Goal: Task Accomplishment & Management: Complete application form

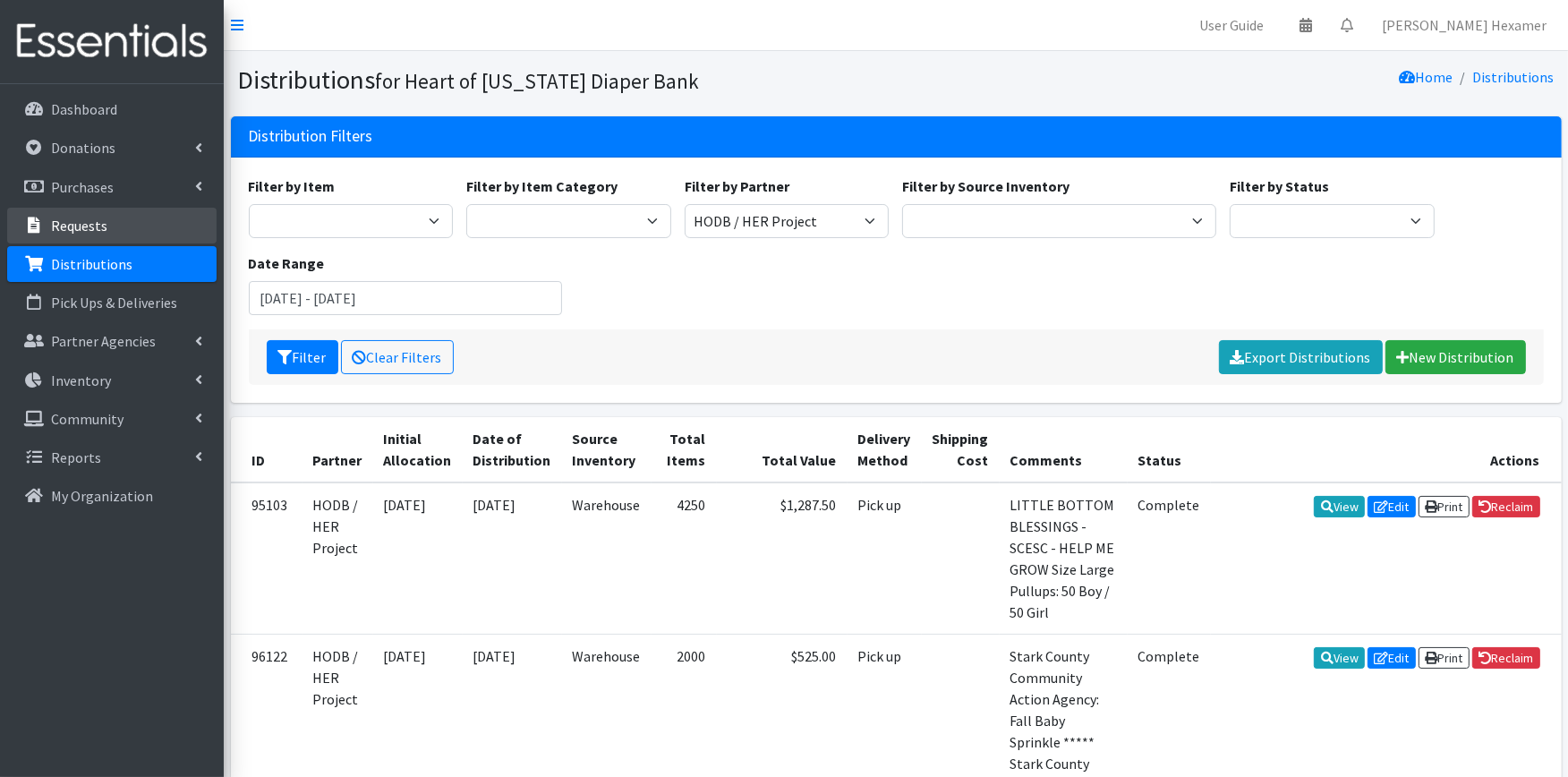
click at [82, 228] on p "Requests" at bounding box center [78, 226] width 57 height 18
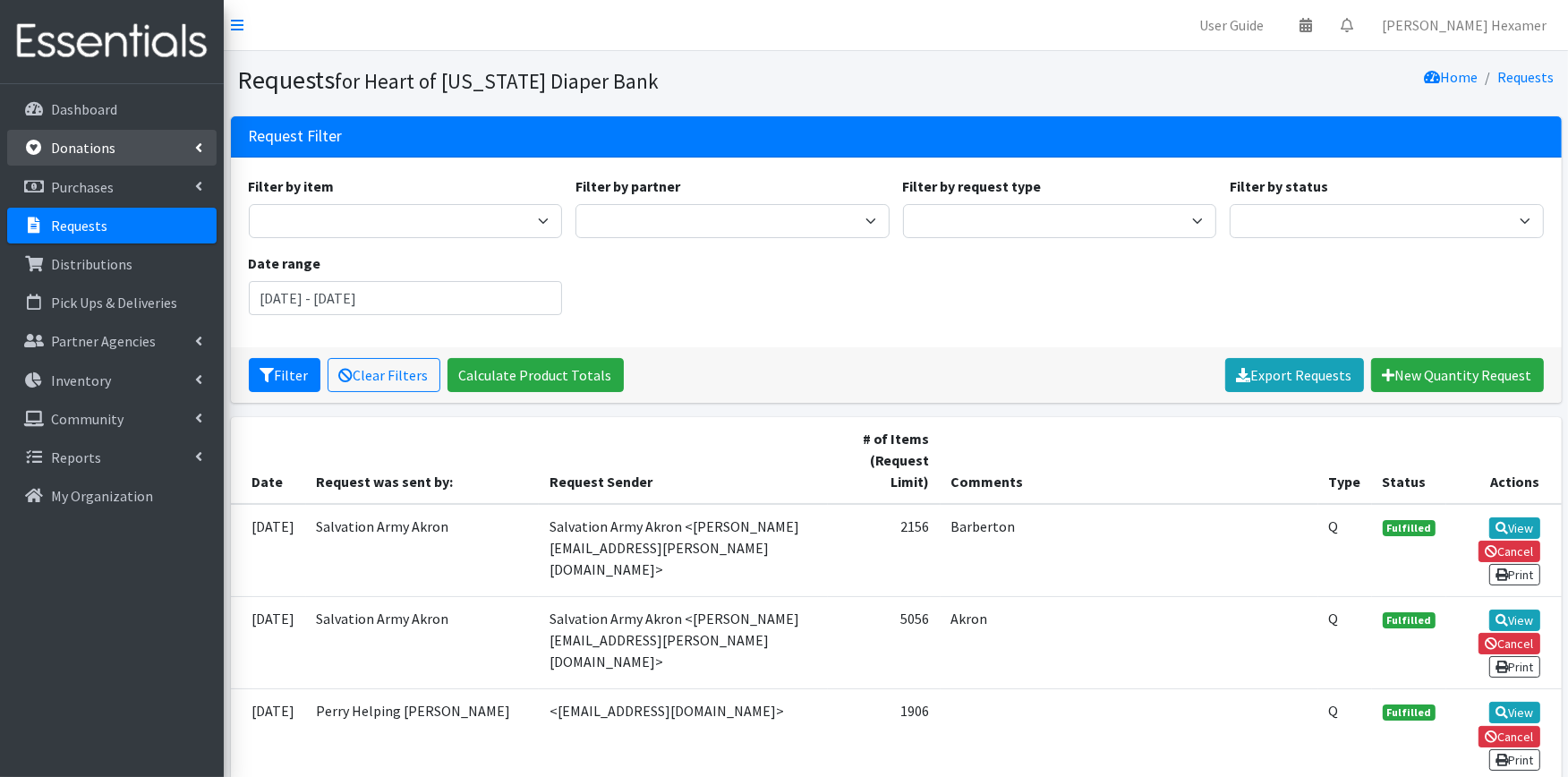
click at [85, 140] on p "Donations" at bounding box center [82, 148] width 65 height 18
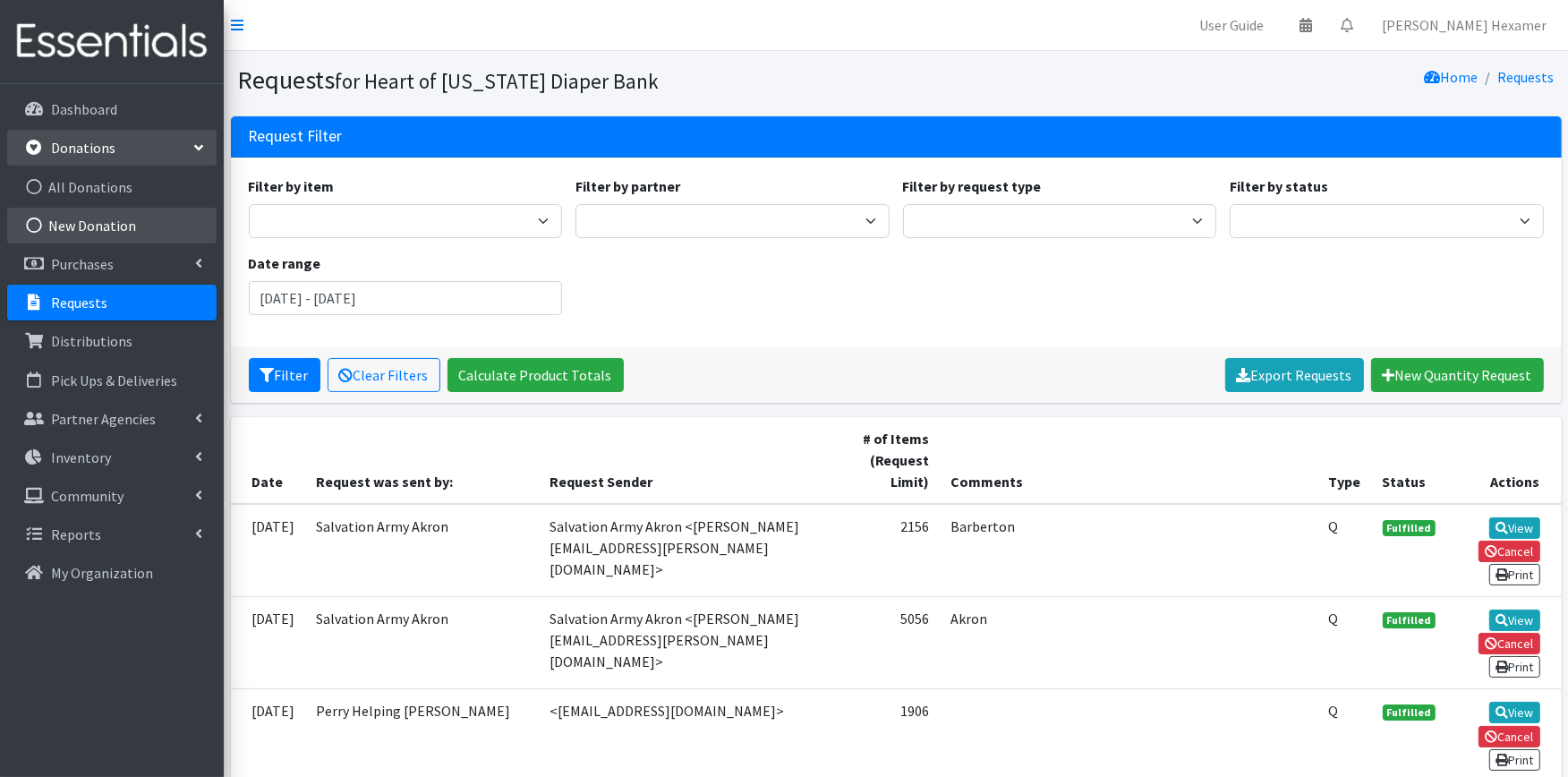
click at [60, 220] on link "New Donation" at bounding box center [111, 226] width 210 height 36
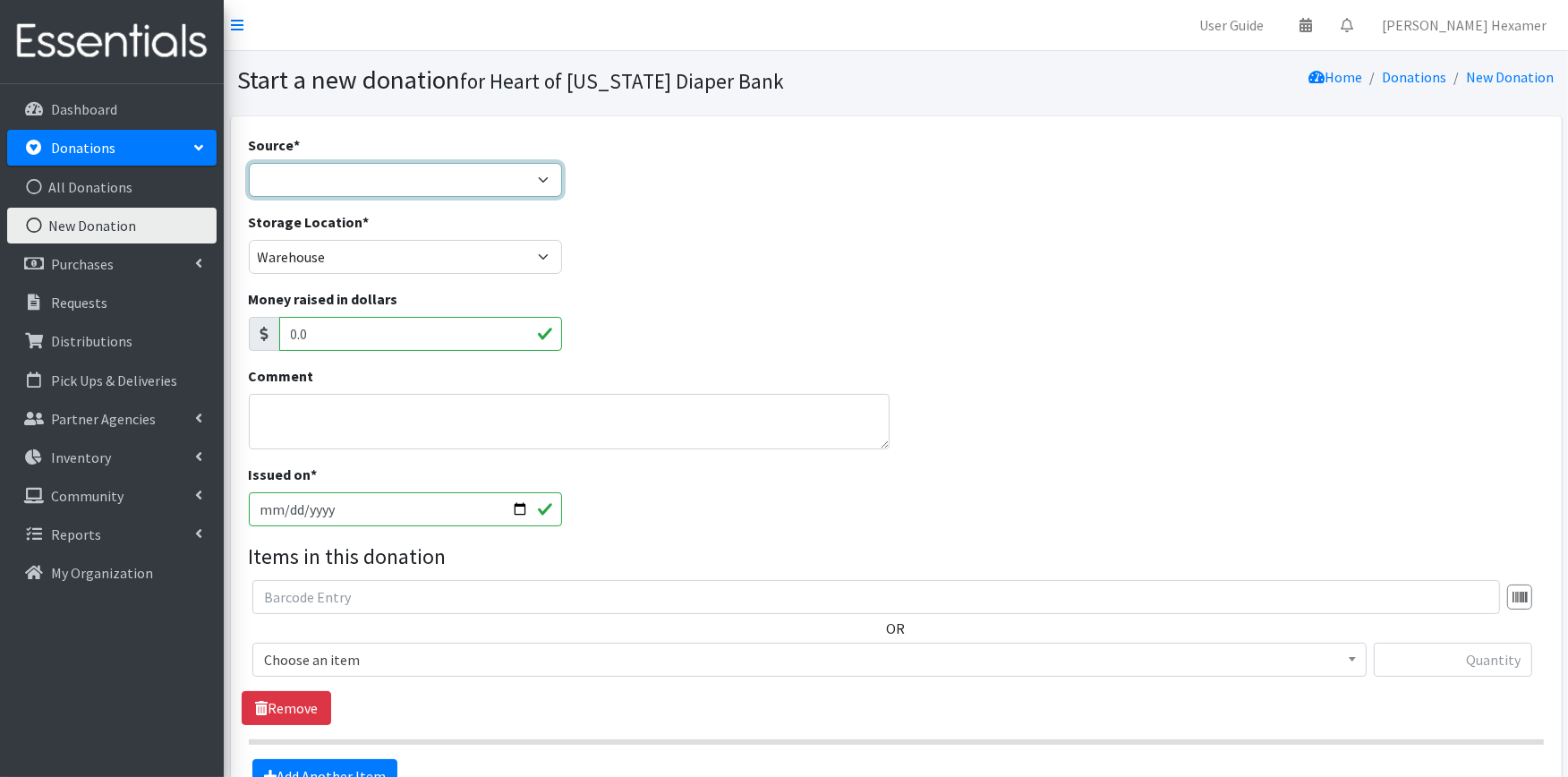
click at [507, 173] on select "Product Drive Manufacturer Donation Site Misc. Donation" at bounding box center [406, 180] width 314 height 34
select select "Manufacturer"
click at [249, 163] on select "Product Drive Manufacturer Donation Site Misc. Donation" at bounding box center [406, 180] width 314 height 34
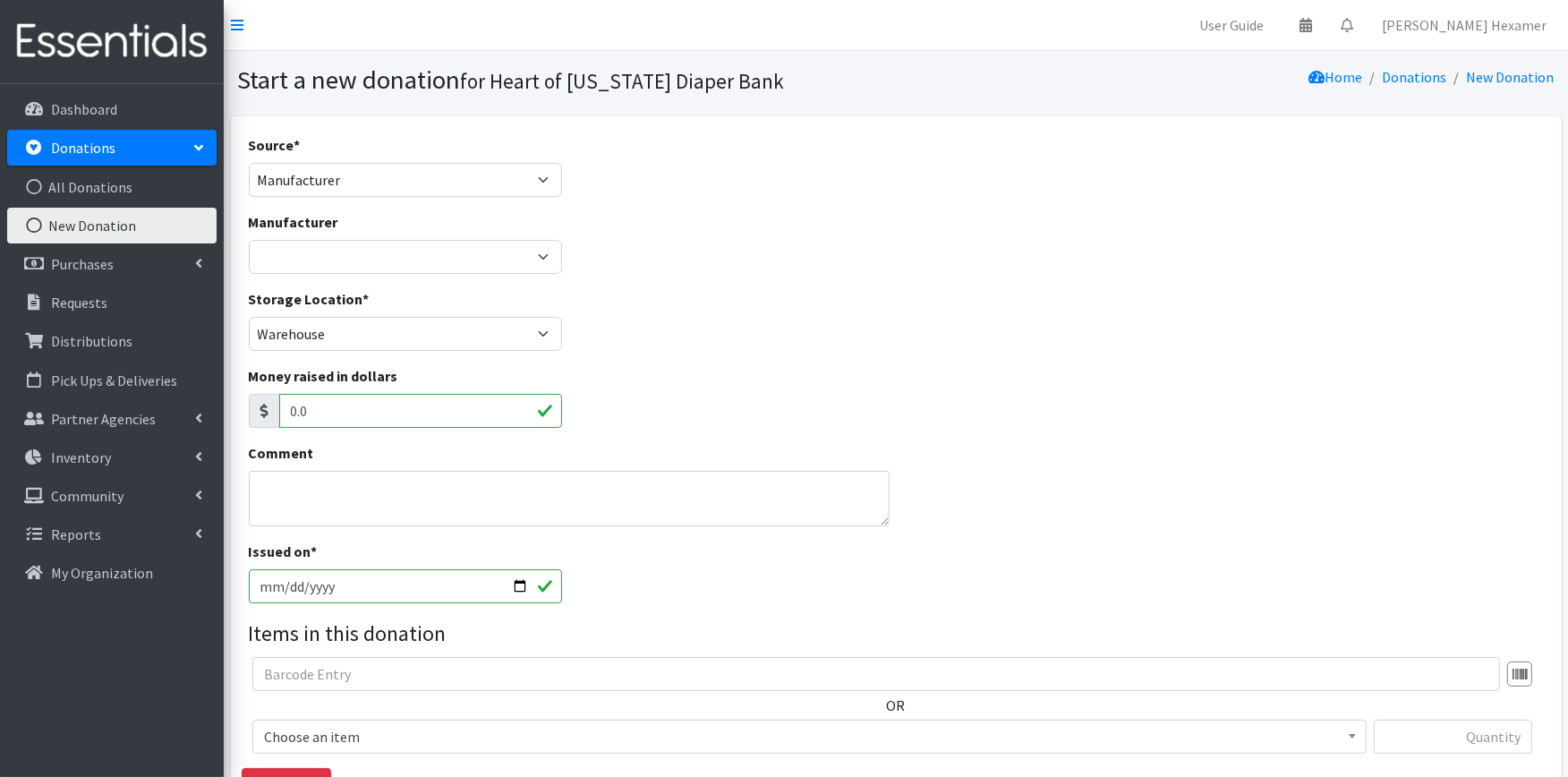
click at [346, 206] on div "Source * Product Drive Manufacturer Donation Site Misc. Donation" at bounding box center [405, 173] width 328 height 78
click at [350, 260] on select "Baby2Baby National Diaper Bank Sam's Club Cuyahoga Falls Sam's Club North Canto…" at bounding box center [406, 257] width 314 height 34
select select "283"
click at [249, 240] on select "Baby2Baby National Diaper Bank Sam's Club Cuyahoga Falls Sam's Club North Canto…" at bounding box center [406, 257] width 314 height 34
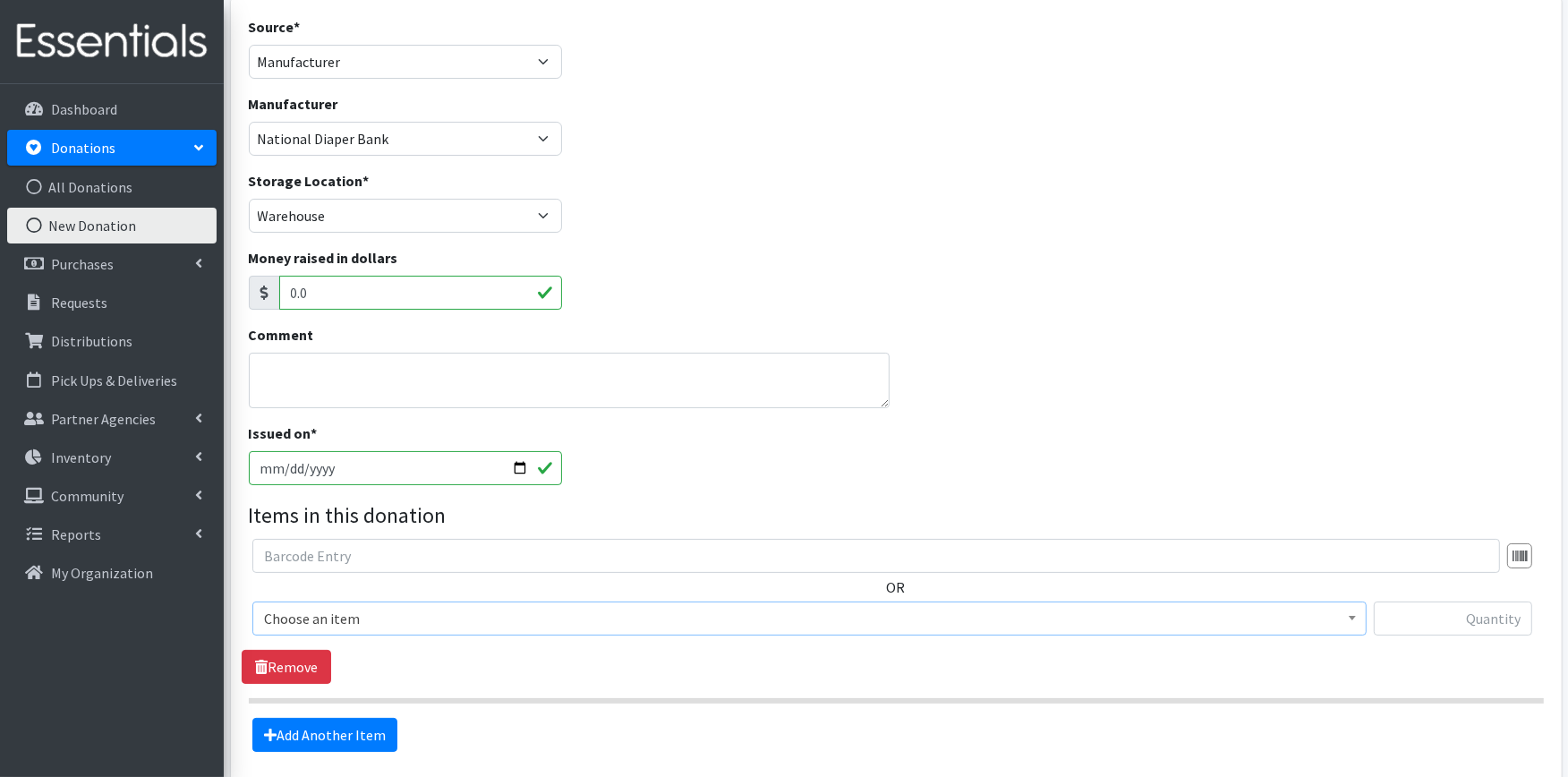
scroll to position [119, 0]
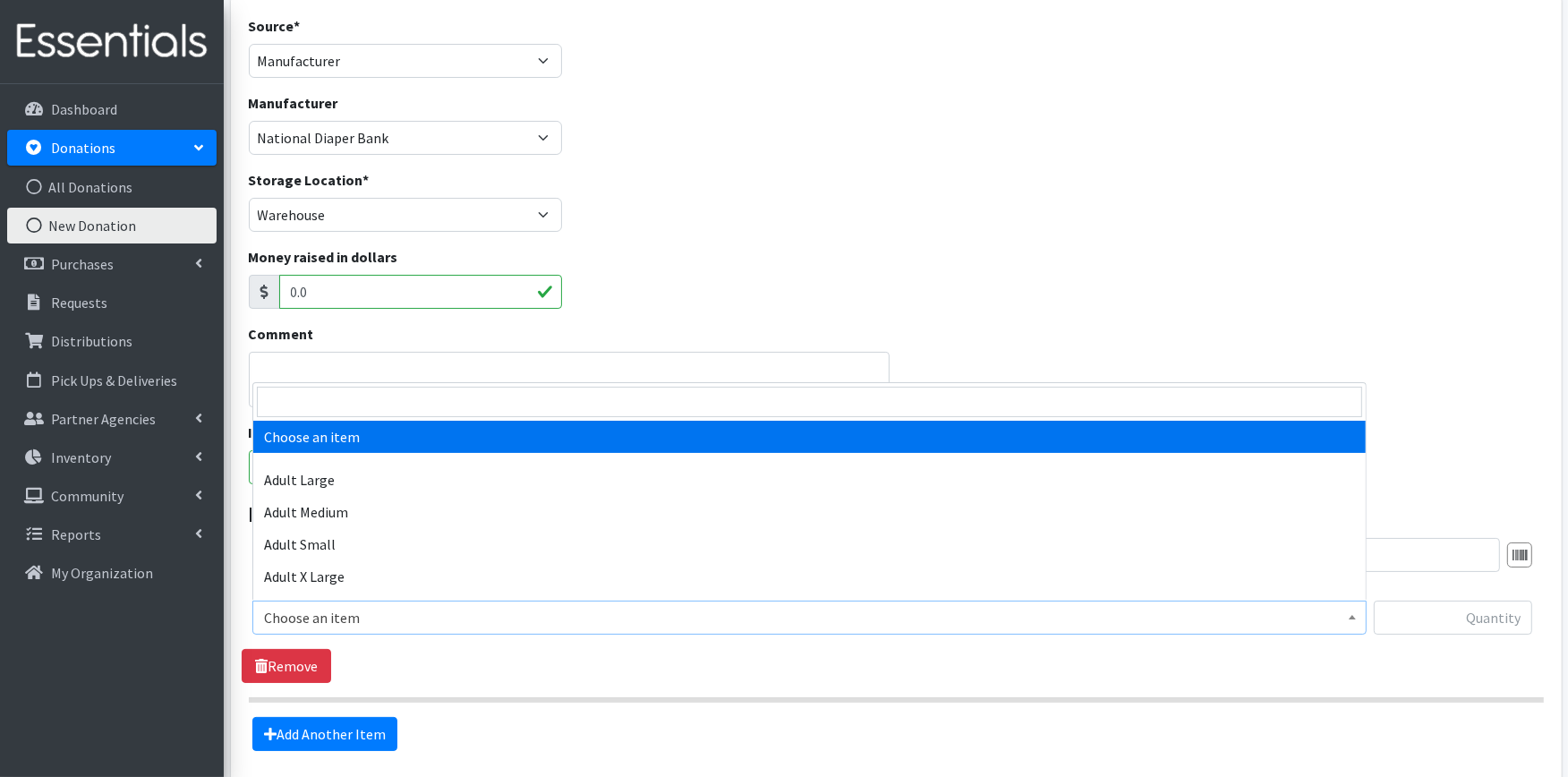
click at [1338, 614] on span "Choose an item" at bounding box center [809, 617] width 1091 height 25
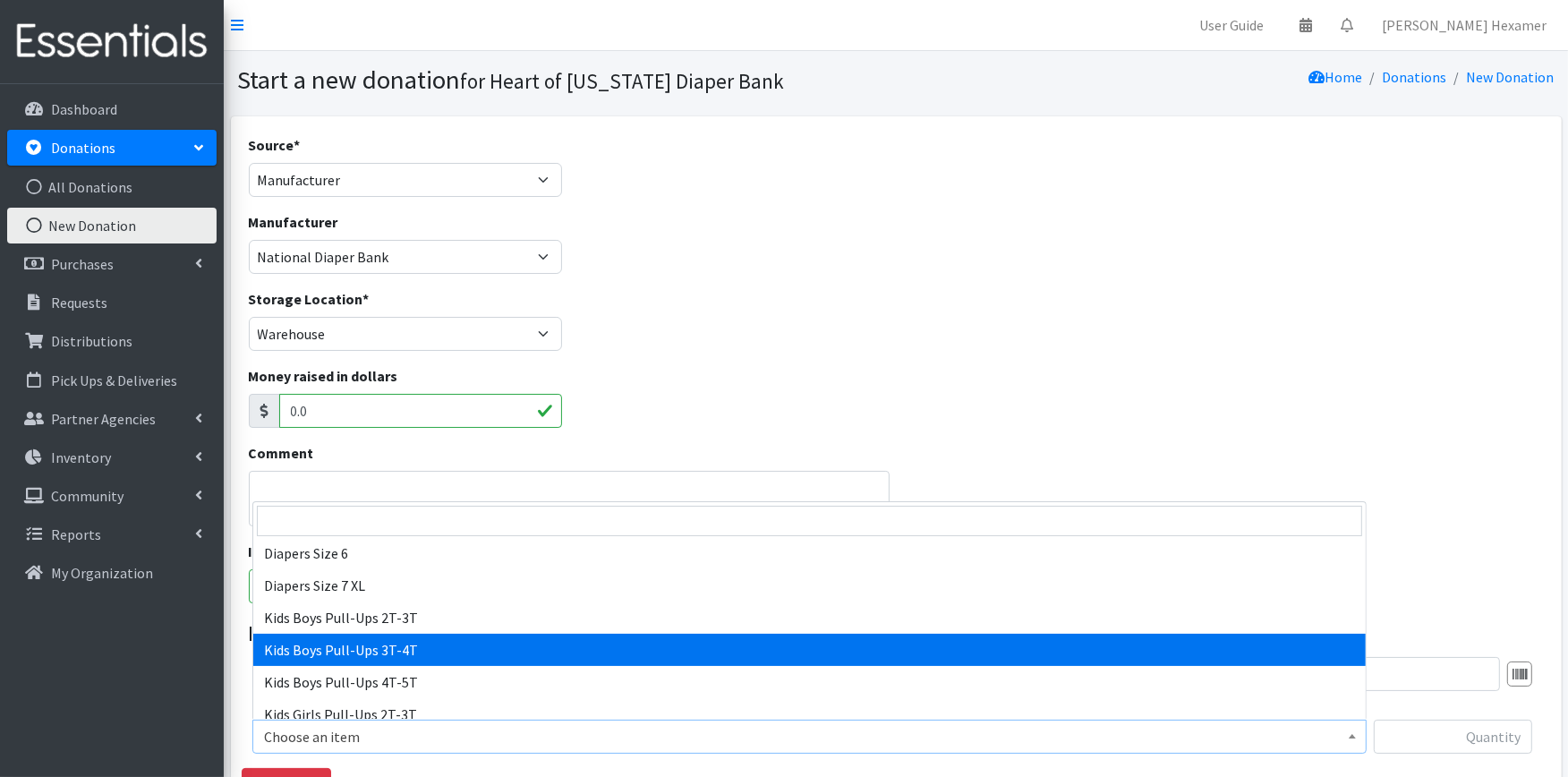
scroll to position [397, 0]
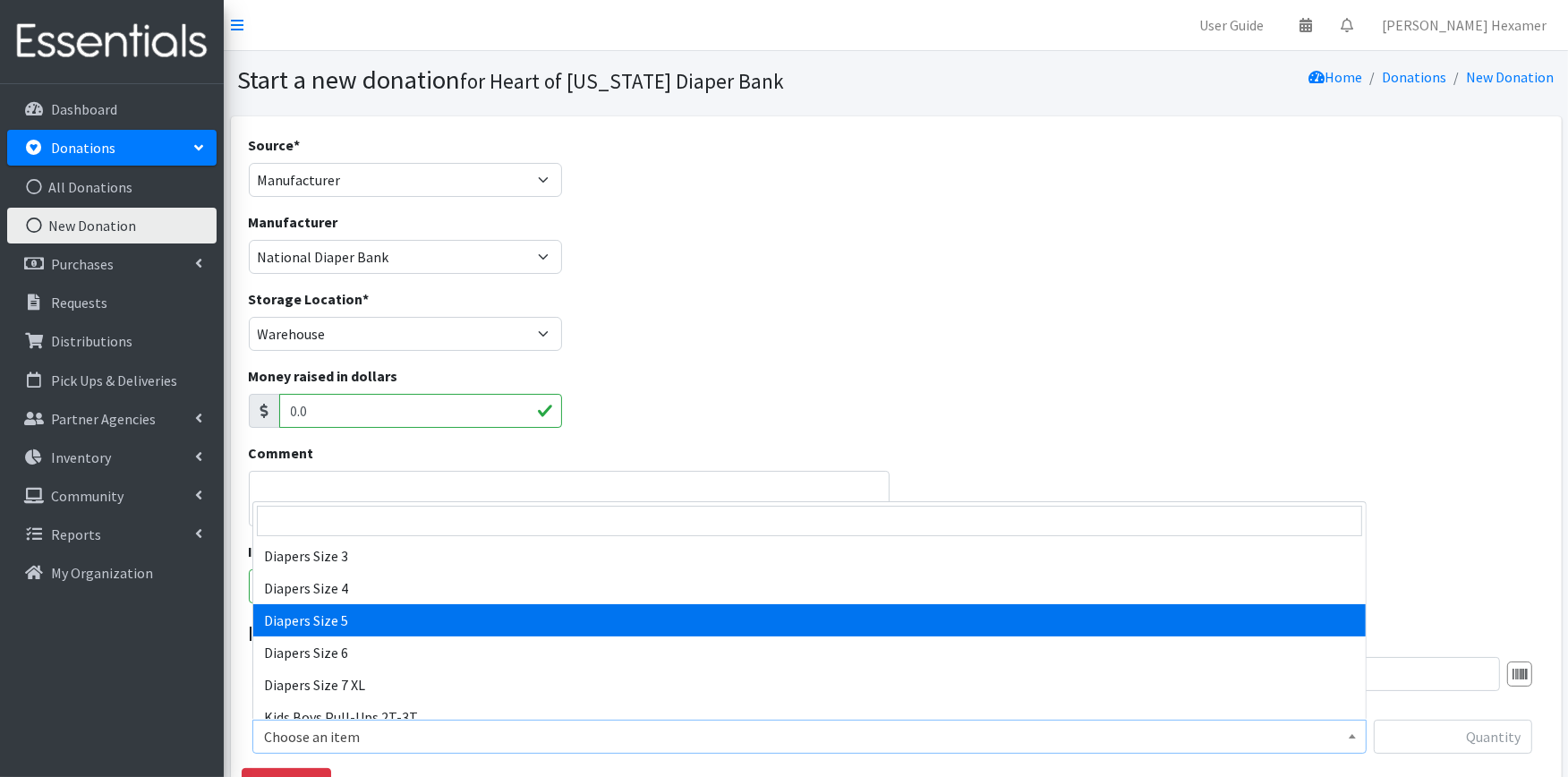
select select "415"
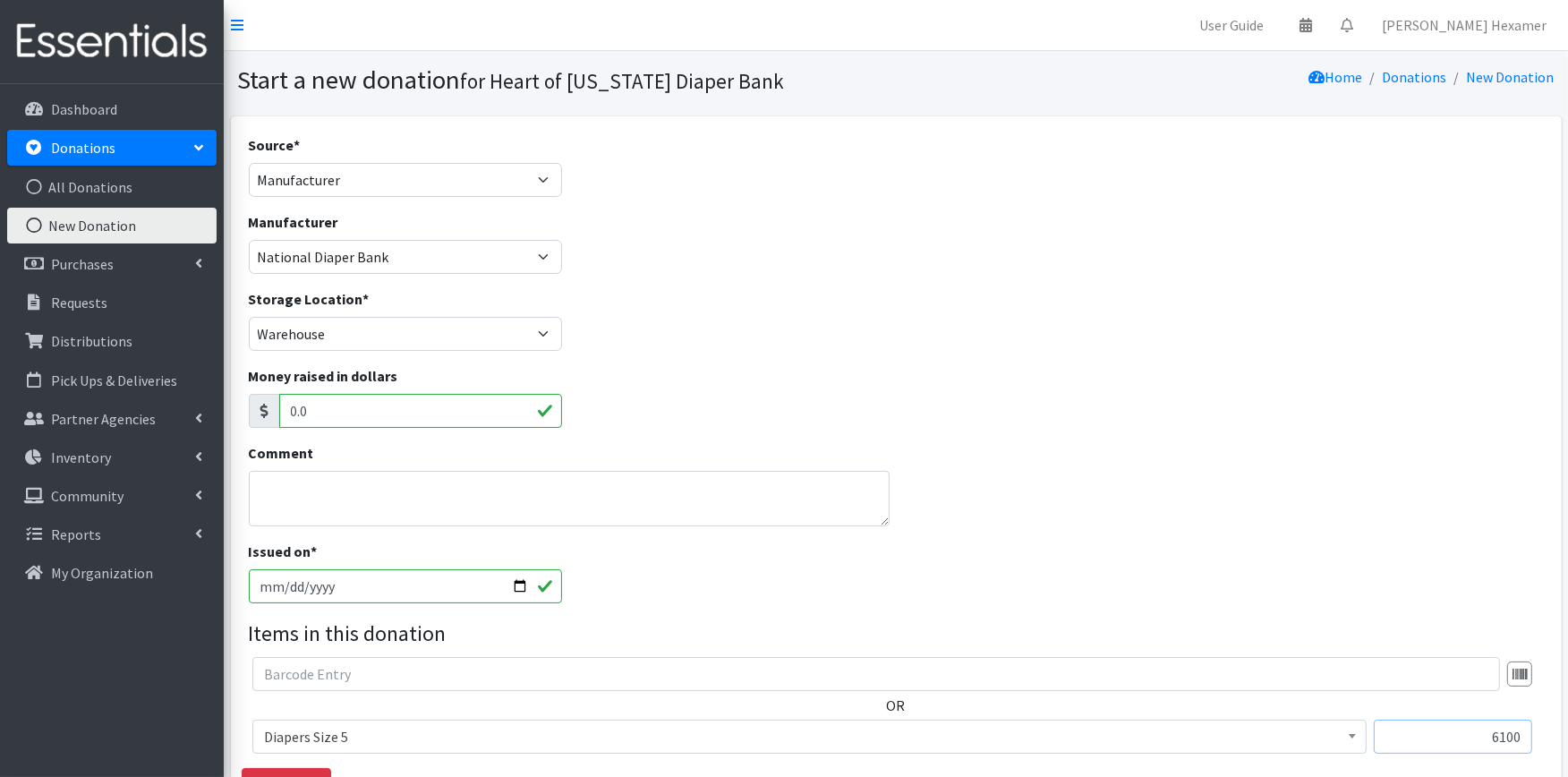
type input "6100"
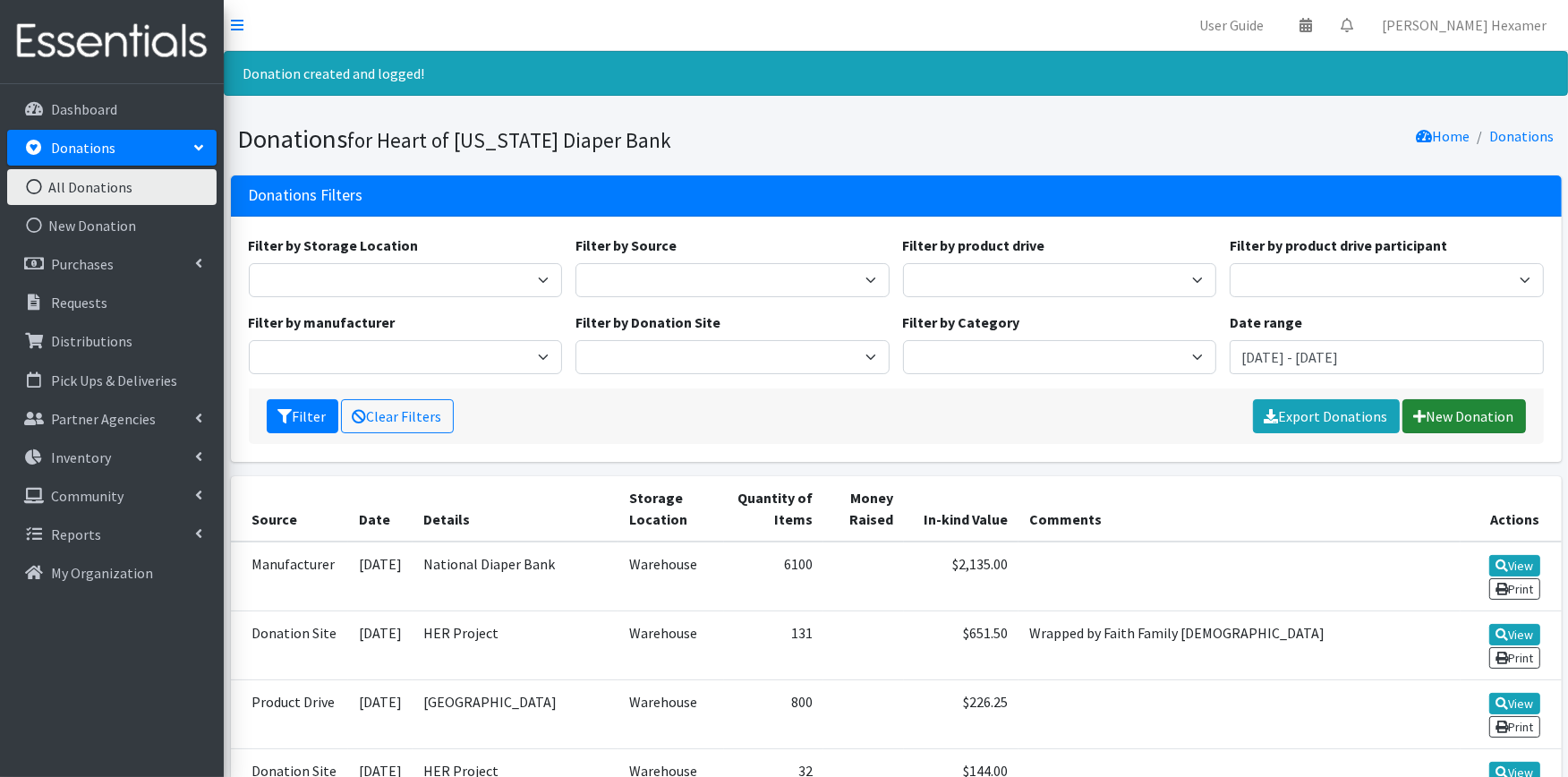
click at [1471, 422] on link "New Donation" at bounding box center [1464, 416] width 123 height 34
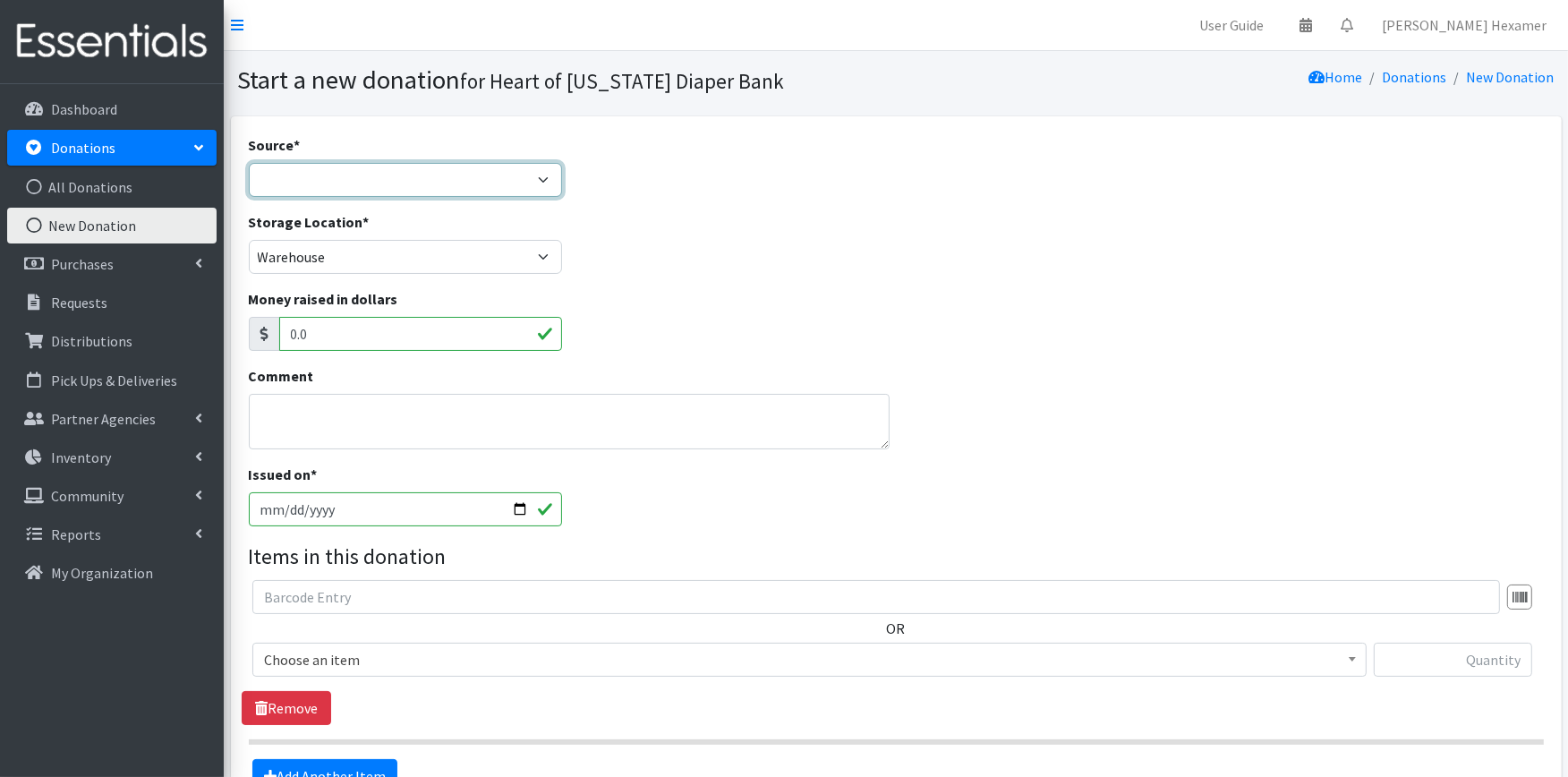
click at [344, 174] on select "Product Drive Manufacturer Donation Site Misc. Donation" at bounding box center [406, 180] width 314 height 34
select select "Misc. Donation"
click at [249, 163] on select "Product Drive Manufacturer Donation Site Misc. Donation" at bounding box center [406, 180] width 314 height 34
click at [325, 403] on textarea "Comment" at bounding box center [569, 422] width 641 height 56
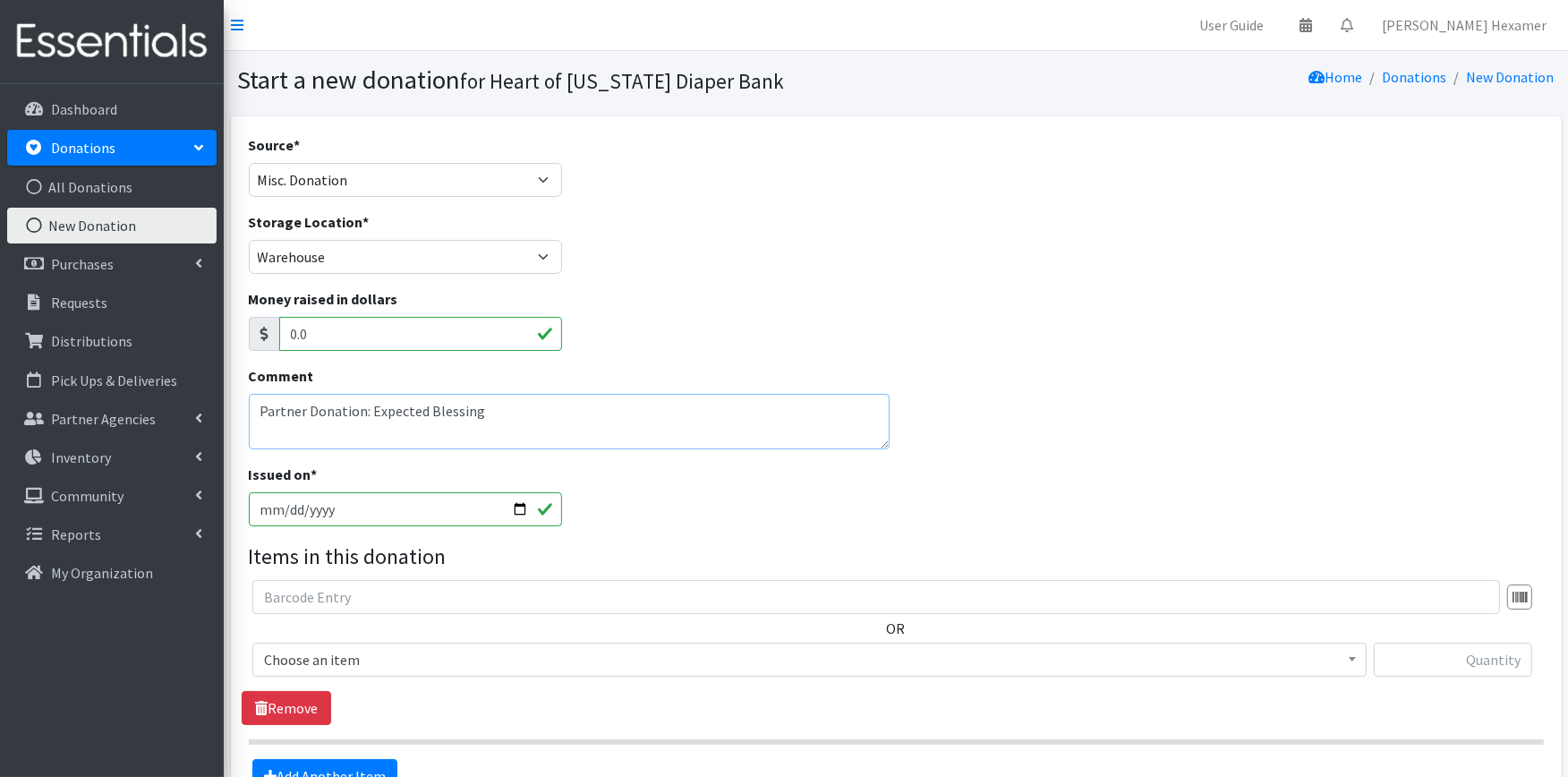
type textarea "Partner Donation: Expected Blessings"
drag, startPoint x: 533, startPoint y: 421, endPoint x: 180, endPoint y: 404, distance: 353.4
click at [180, 404] on div "User Guide 0 Pick-ups remaining this week View Calendar 0 Requests 0 Partner Ag…" at bounding box center [784, 488] width 1568 height 977
paste textarea "Partner Donation: Expected Blessings"
drag, startPoint x: 512, startPoint y: 410, endPoint x: 145, endPoint y: 405, distance: 367.0
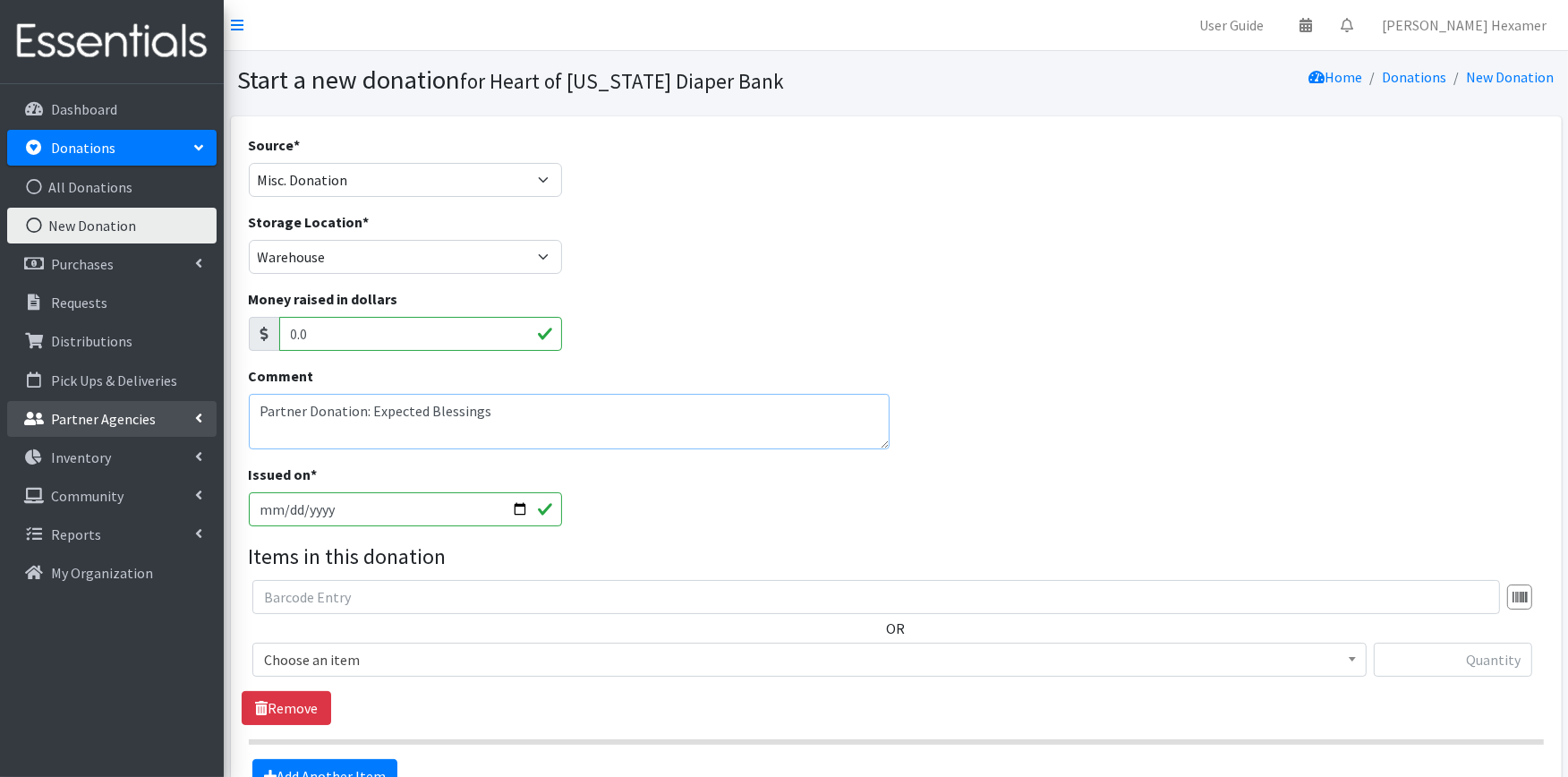
click at [145, 405] on div "User Guide 0 Pick-ups remaining this week View Calendar 0 Requests 0 Partner Ag…" at bounding box center [784, 488] width 1568 height 977
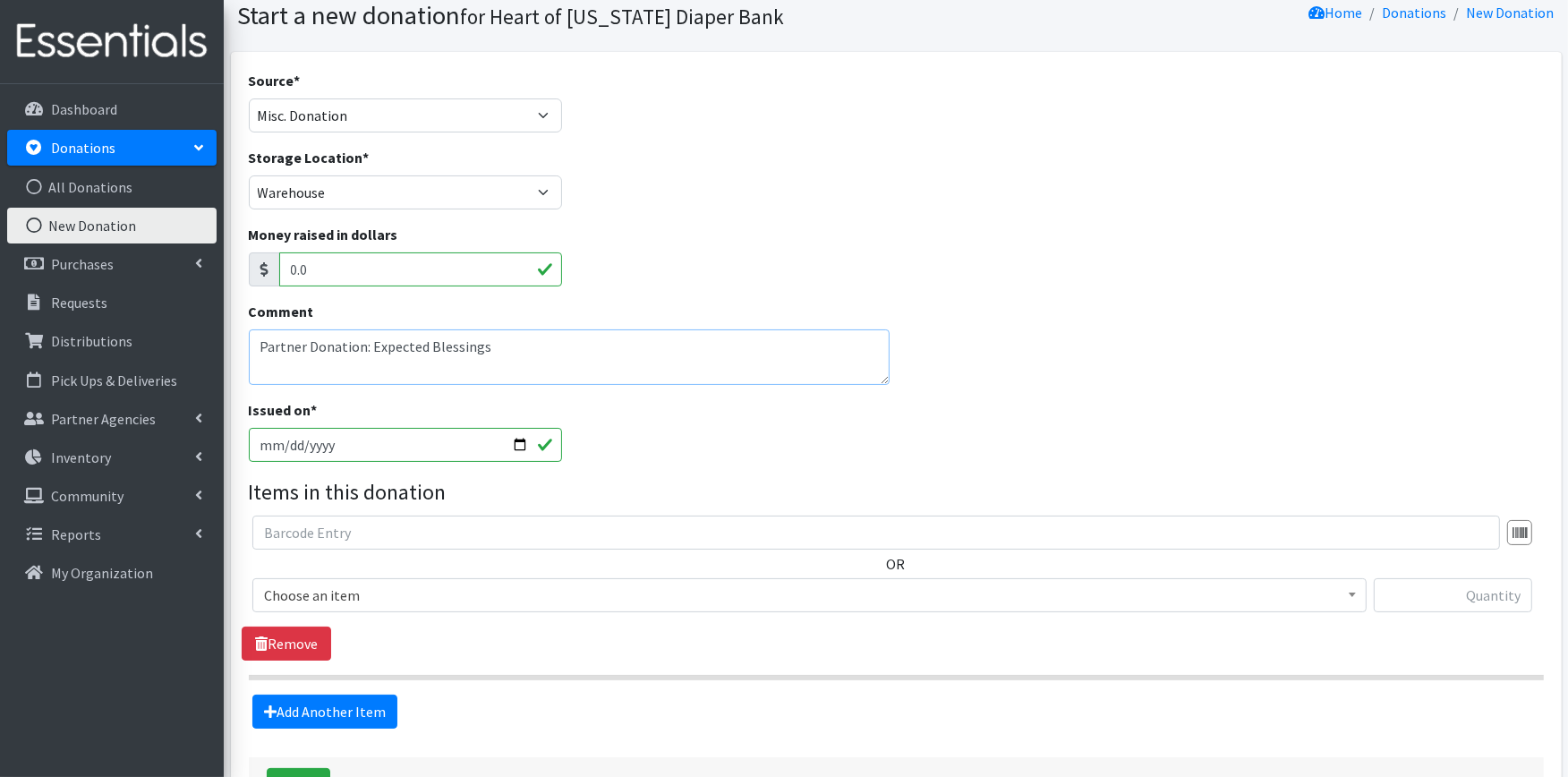
scroll to position [99, 0]
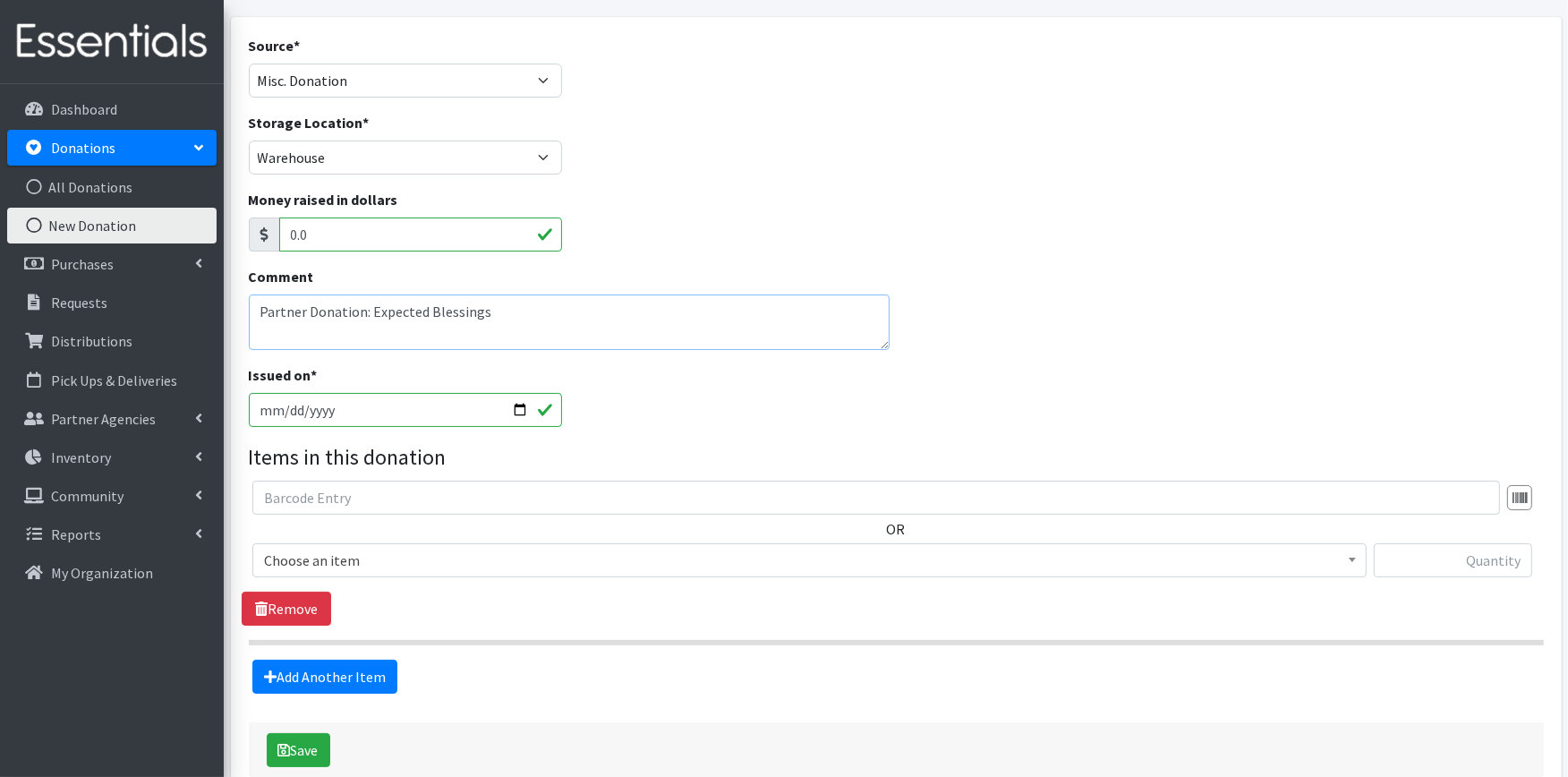
type textarea "Partner Donation: Expected Blessings"
click at [613, 553] on span "Choose an item" at bounding box center [809, 560] width 1091 height 25
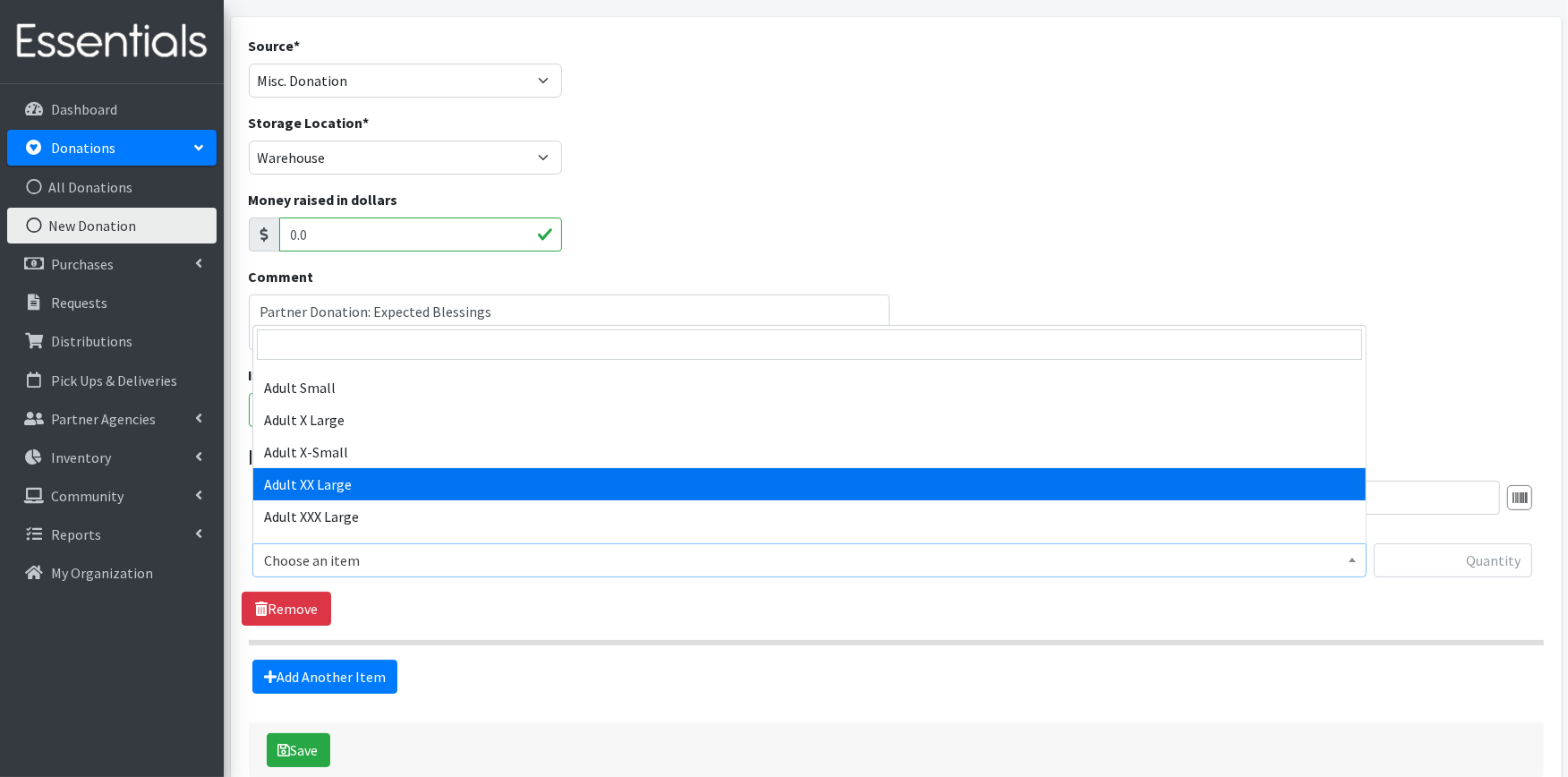
scroll to position [199, 0]
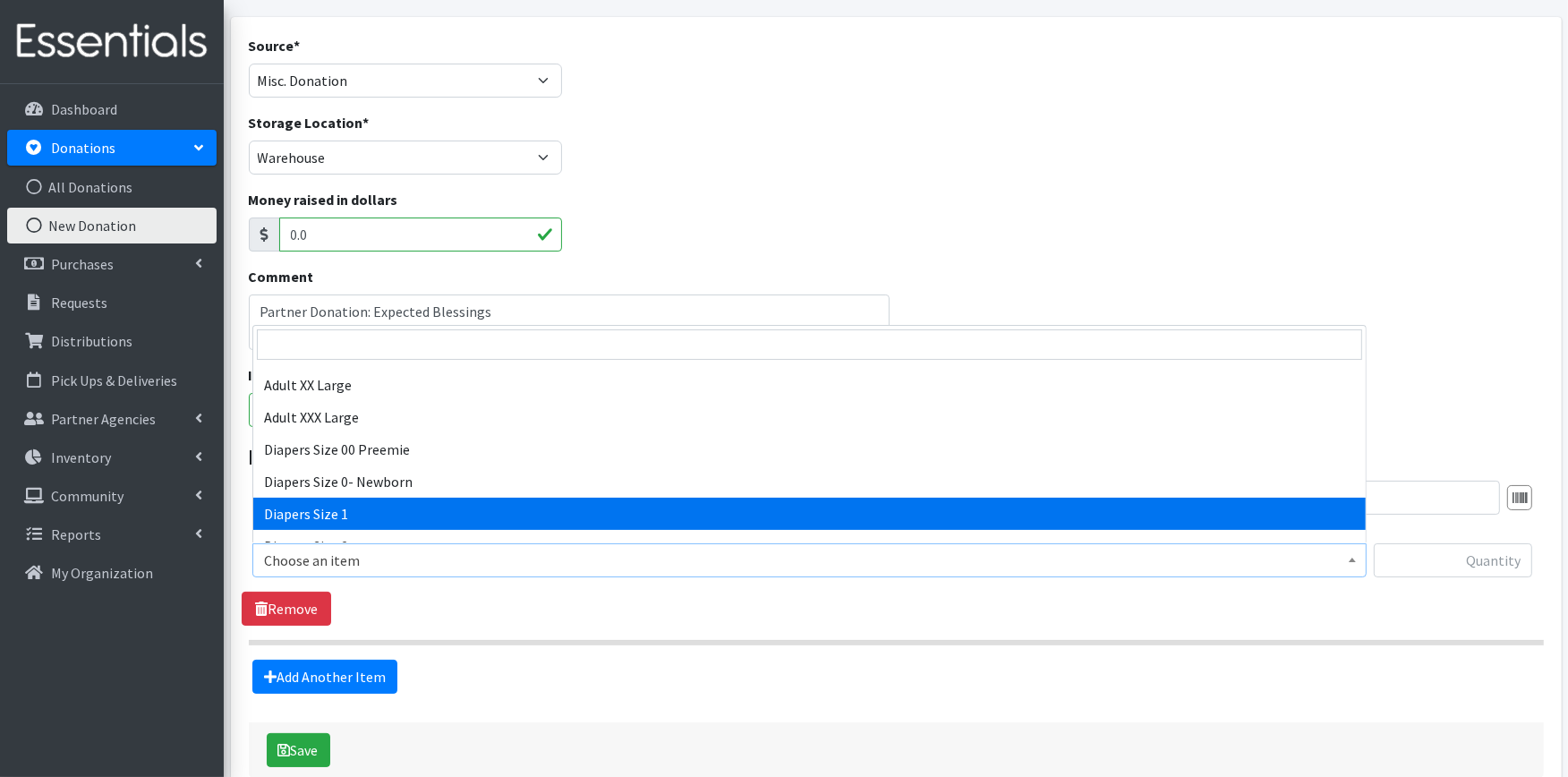
select select "408"
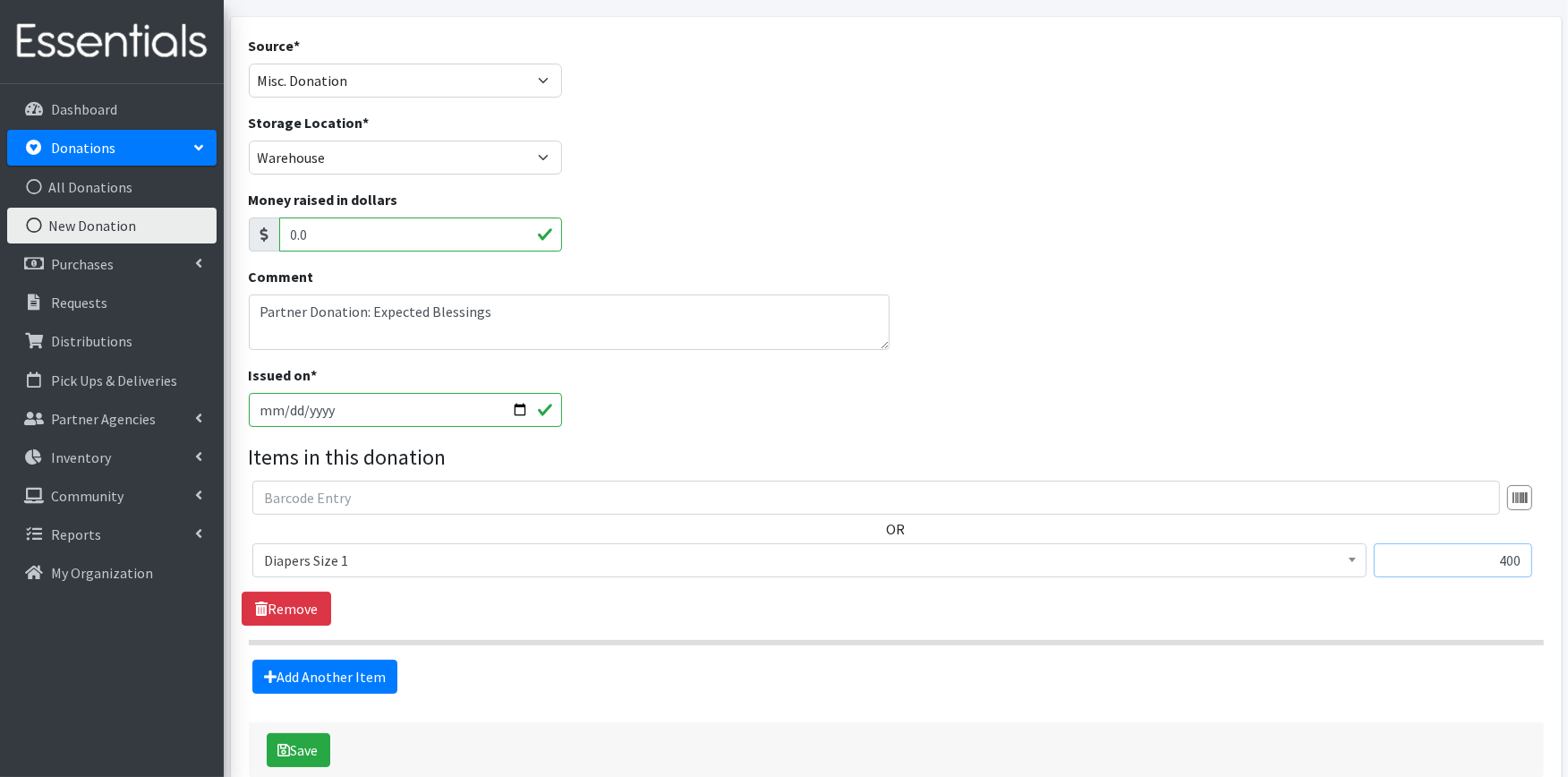
type input "400"
click at [363, 682] on link "Add Another Item" at bounding box center [325, 677] width 145 height 34
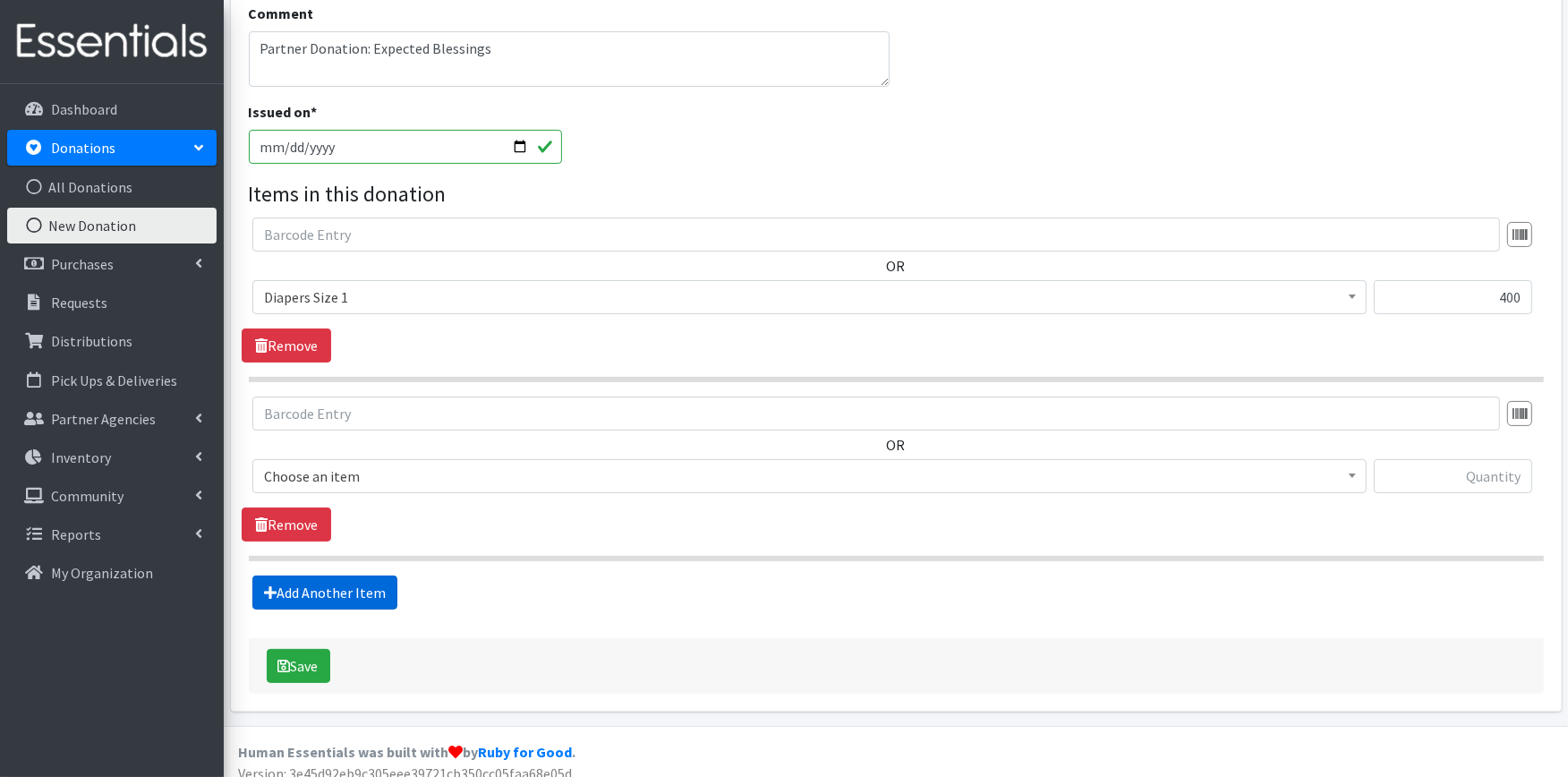
scroll to position [378, 0]
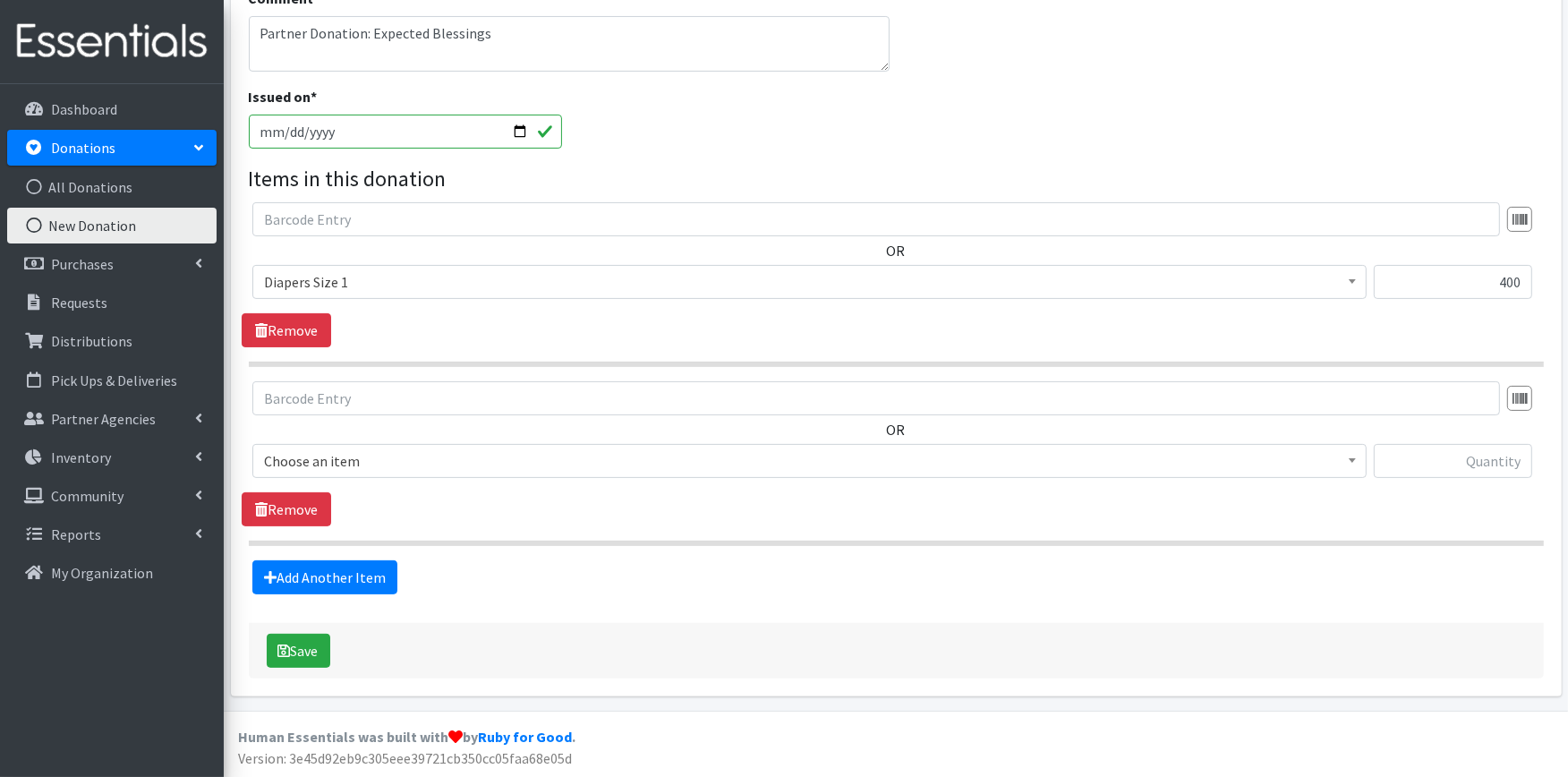
click at [507, 453] on span "Choose an item" at bounding box center [809, 461] width 1091 height 25
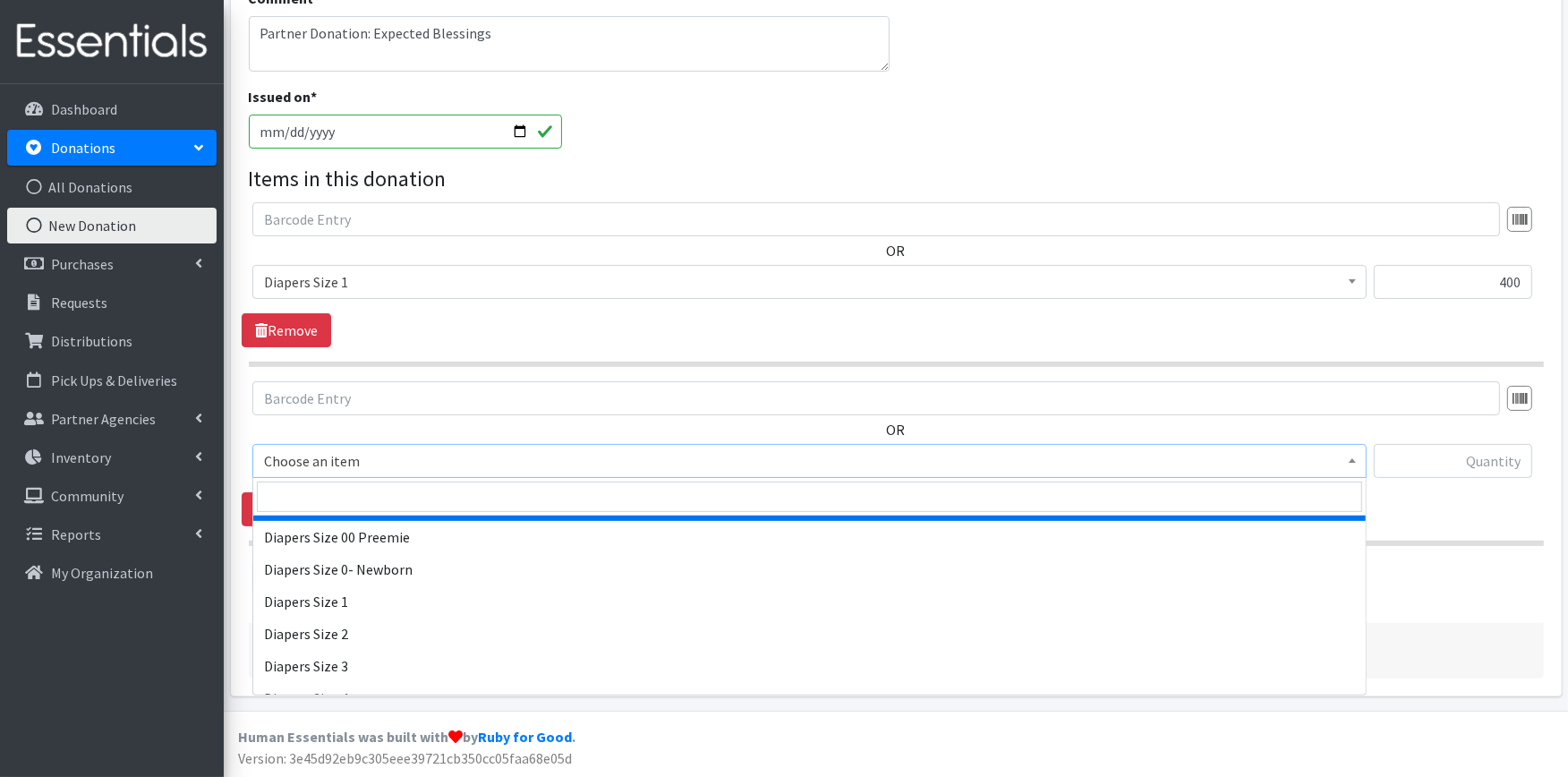
scroll to position [298, 0]
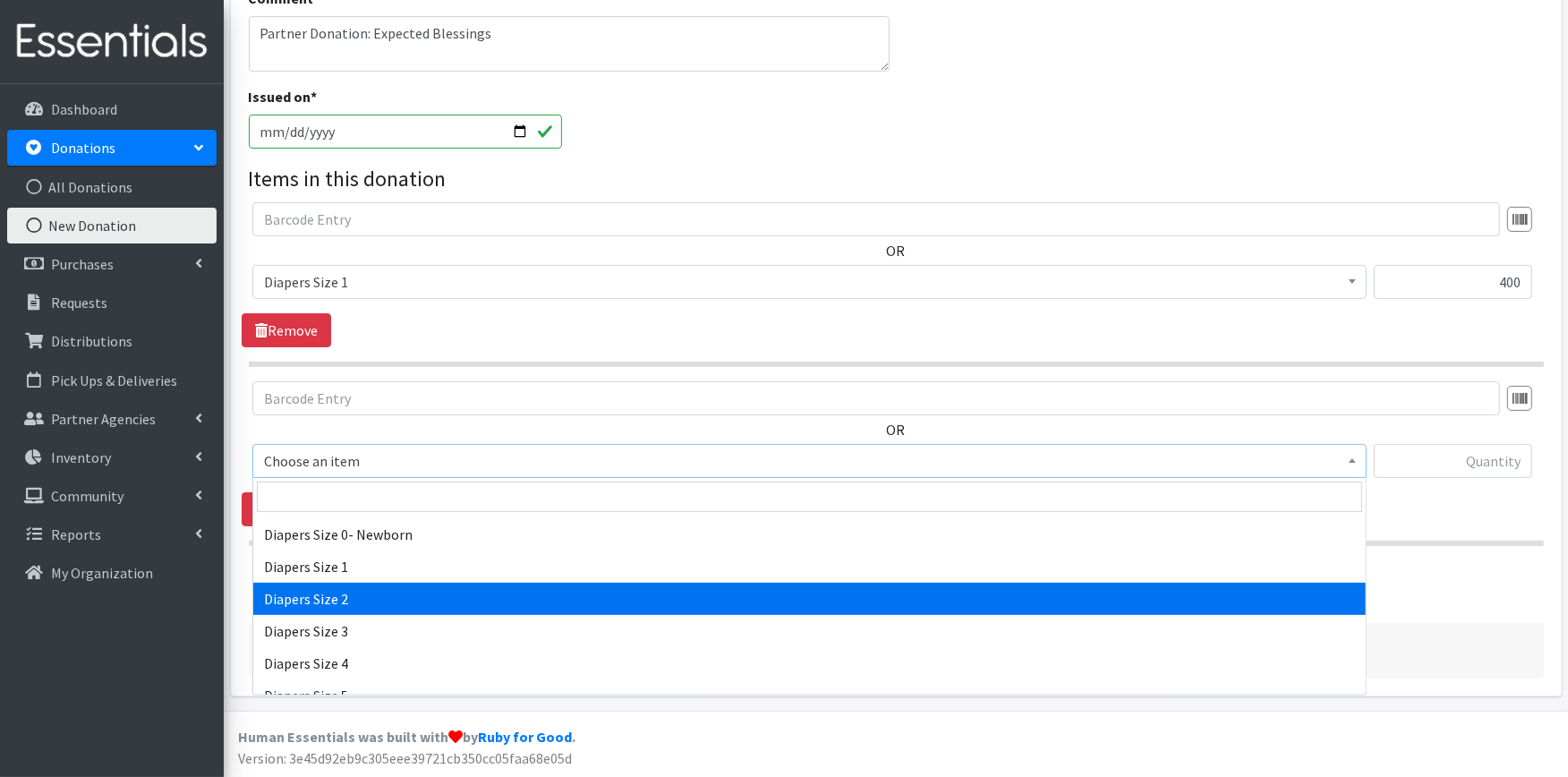
select select "426"
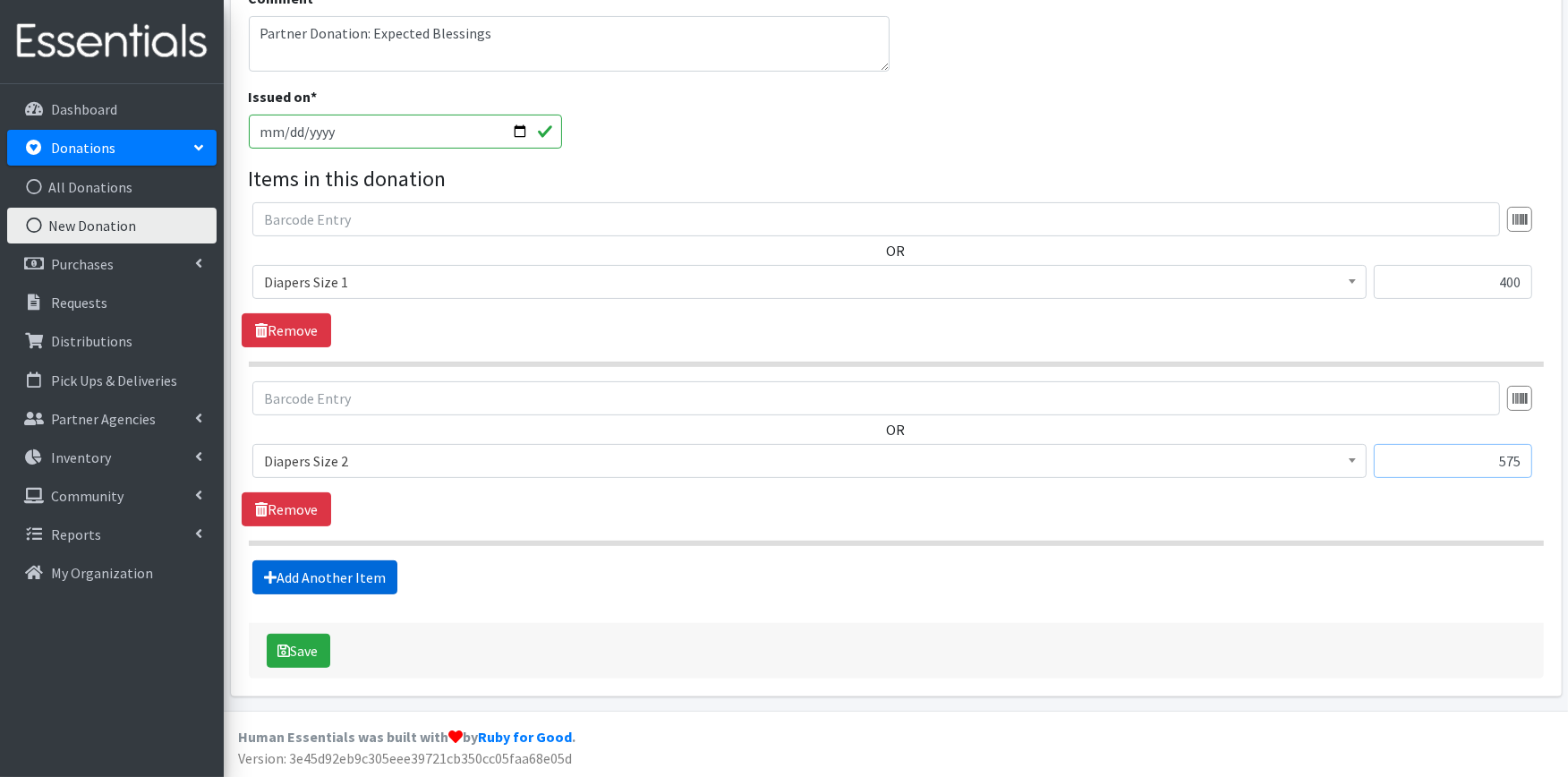
type input "575"
click at [333, 585] on link "Add Another Item" at bounding box center [325, 577] width 145 height 34
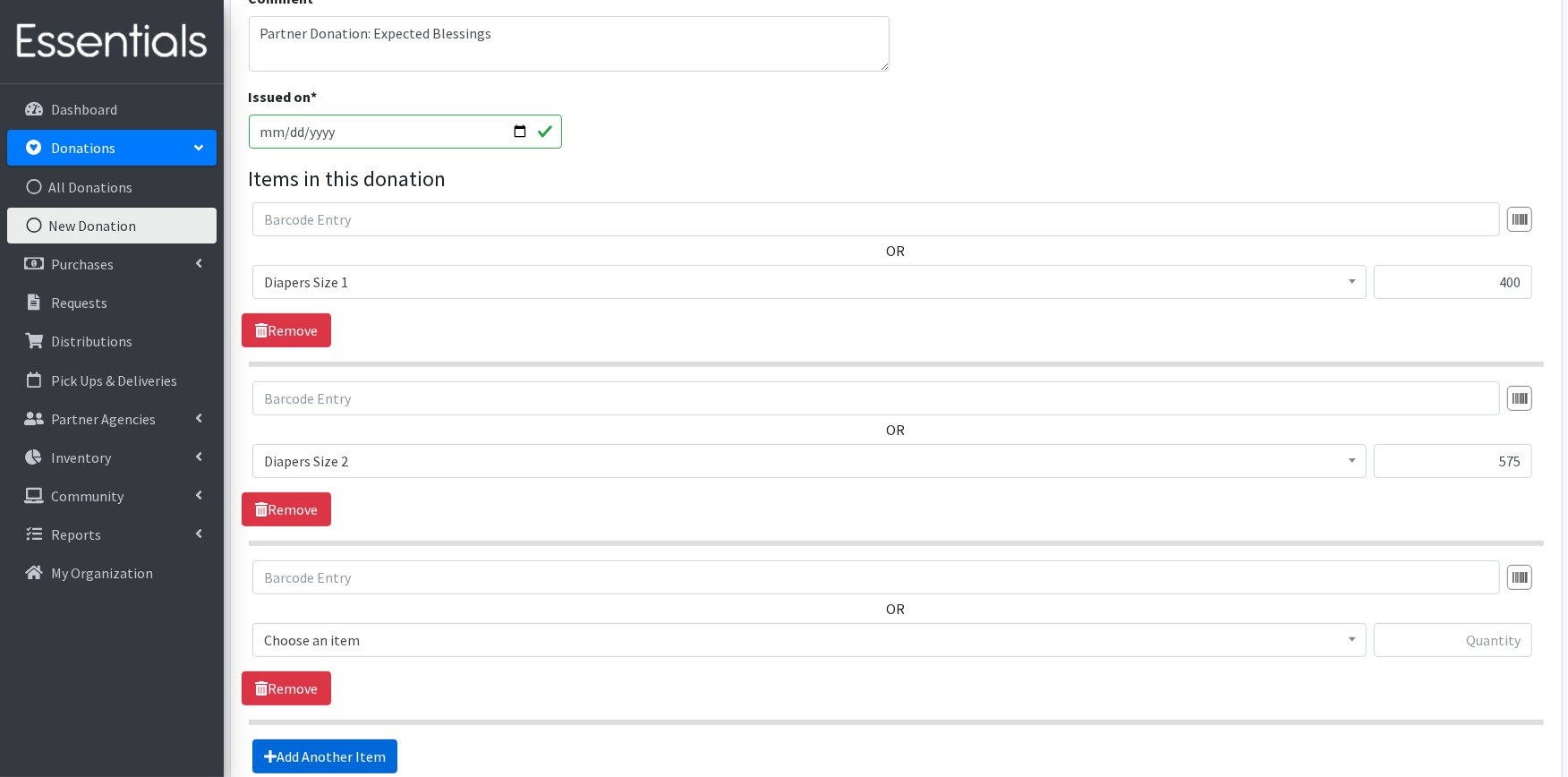
scroll to position [558, 0]
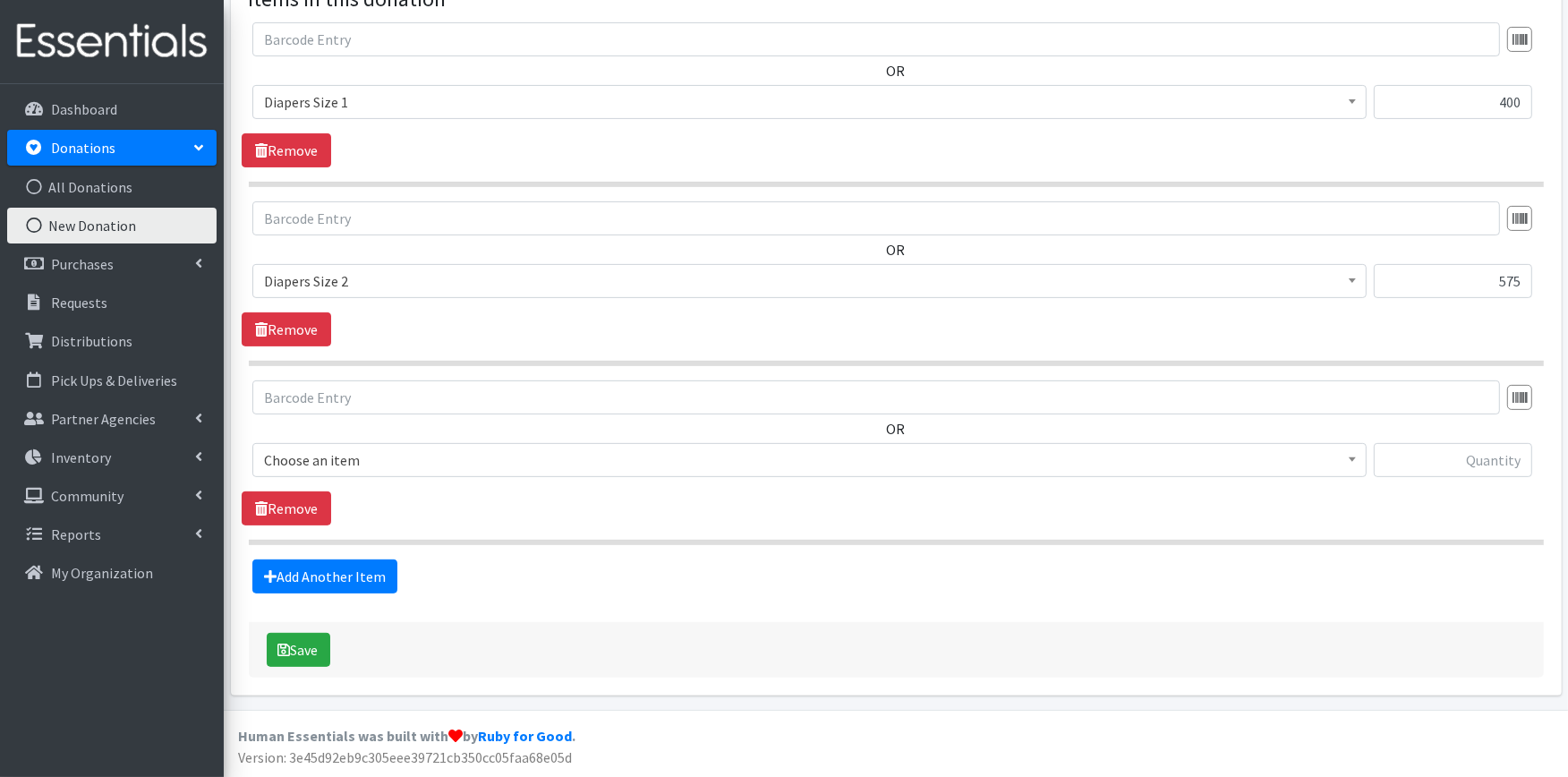
click at [344, 461] on span "Choose an item" at bounding box center [809, 460] width 1091 height 25
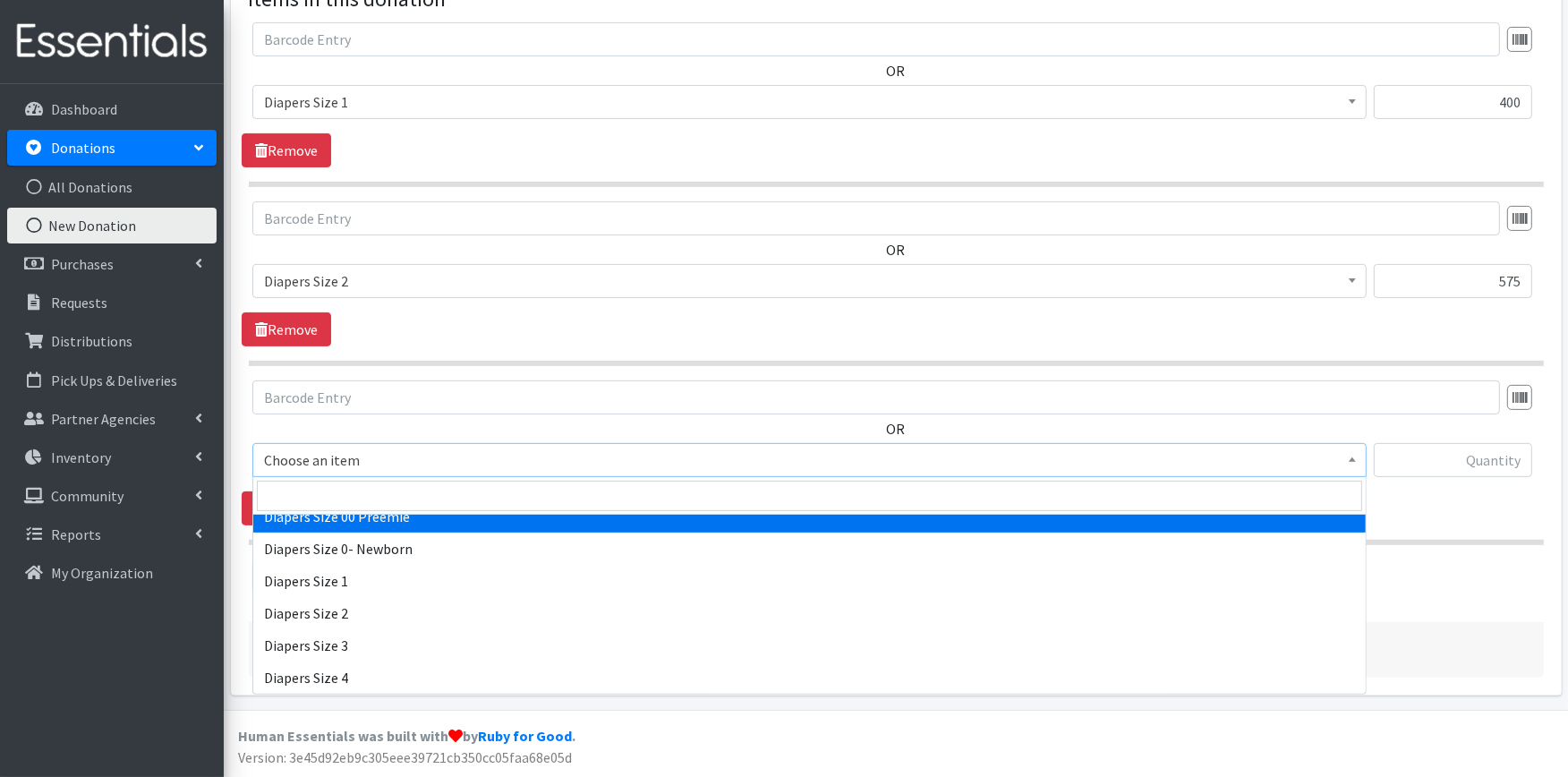
scroll to position [397, 0]
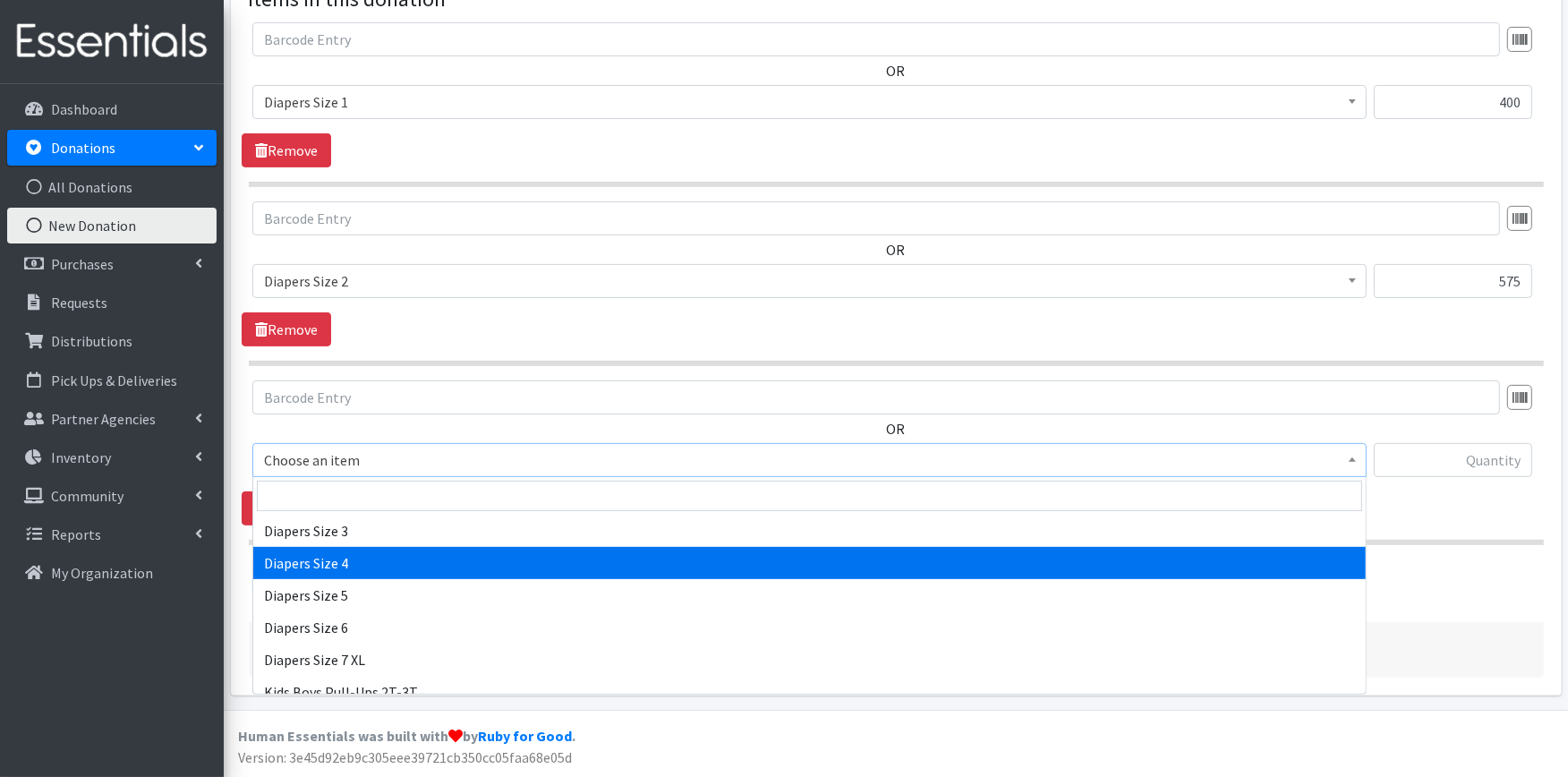
select select "414"
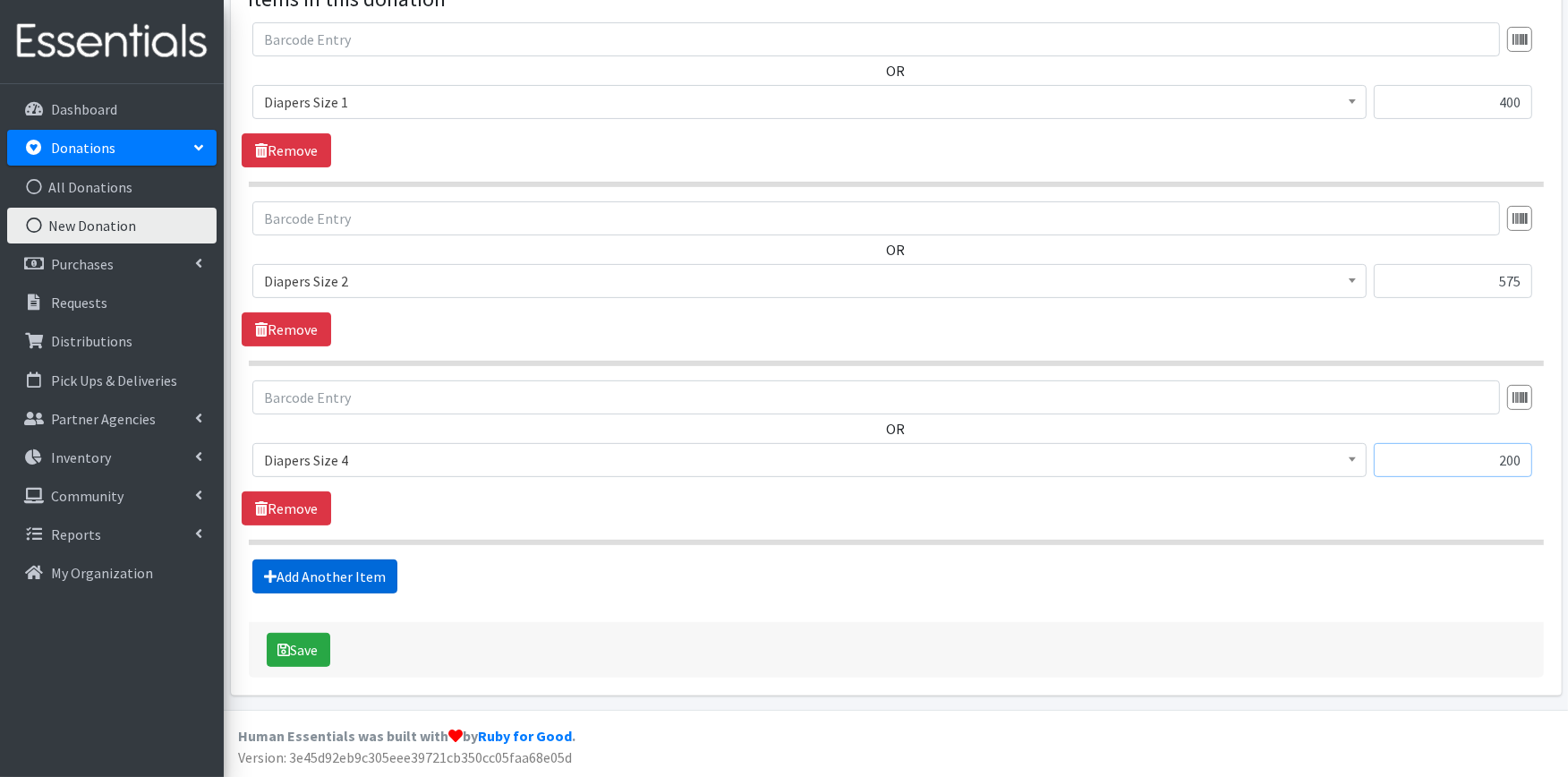
type input "200"
click at [372, 562] on link "Add Another Item" at bounding box center [325, 576] width 145 height 34
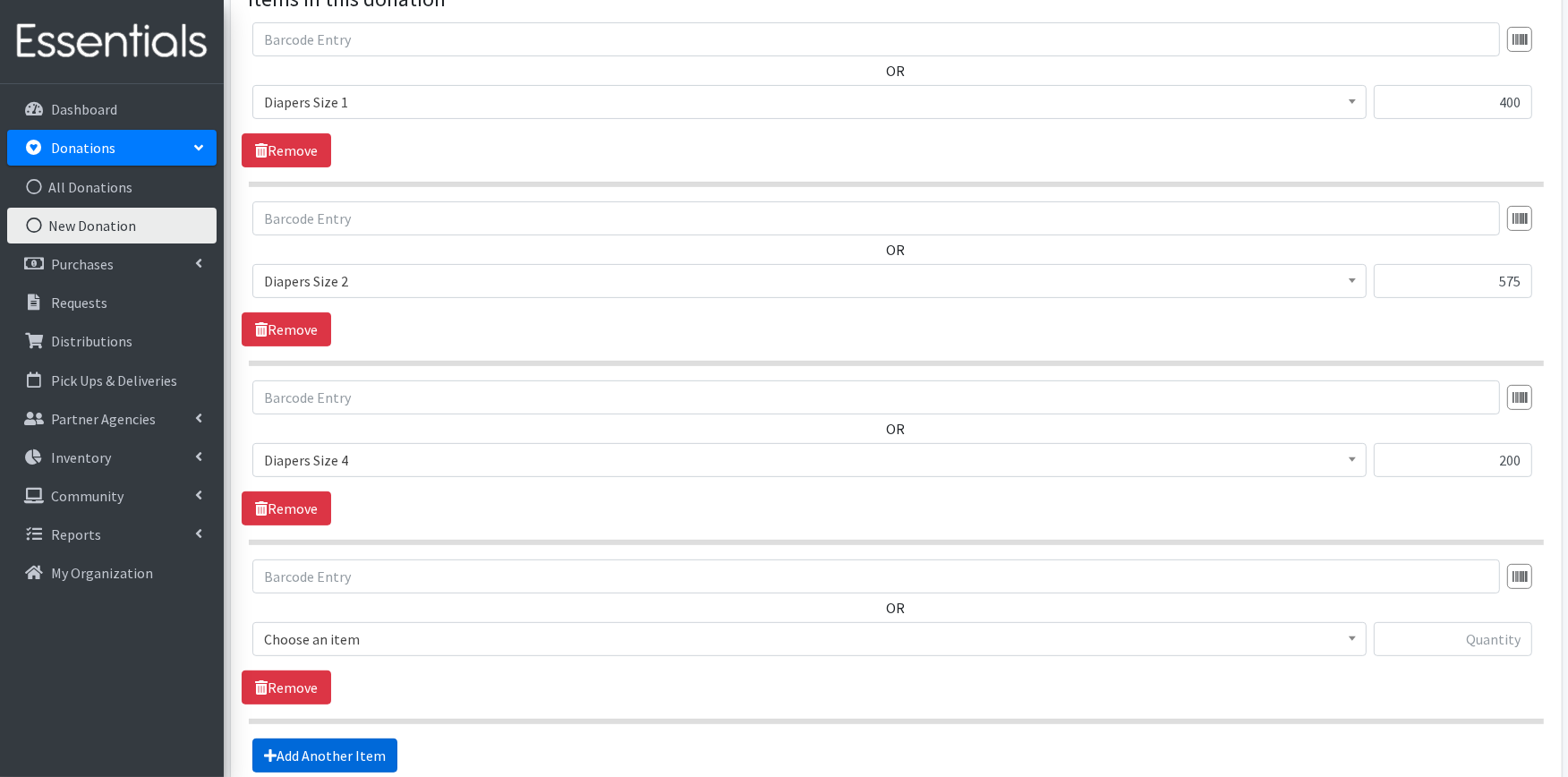
scroll to position [737, 0]
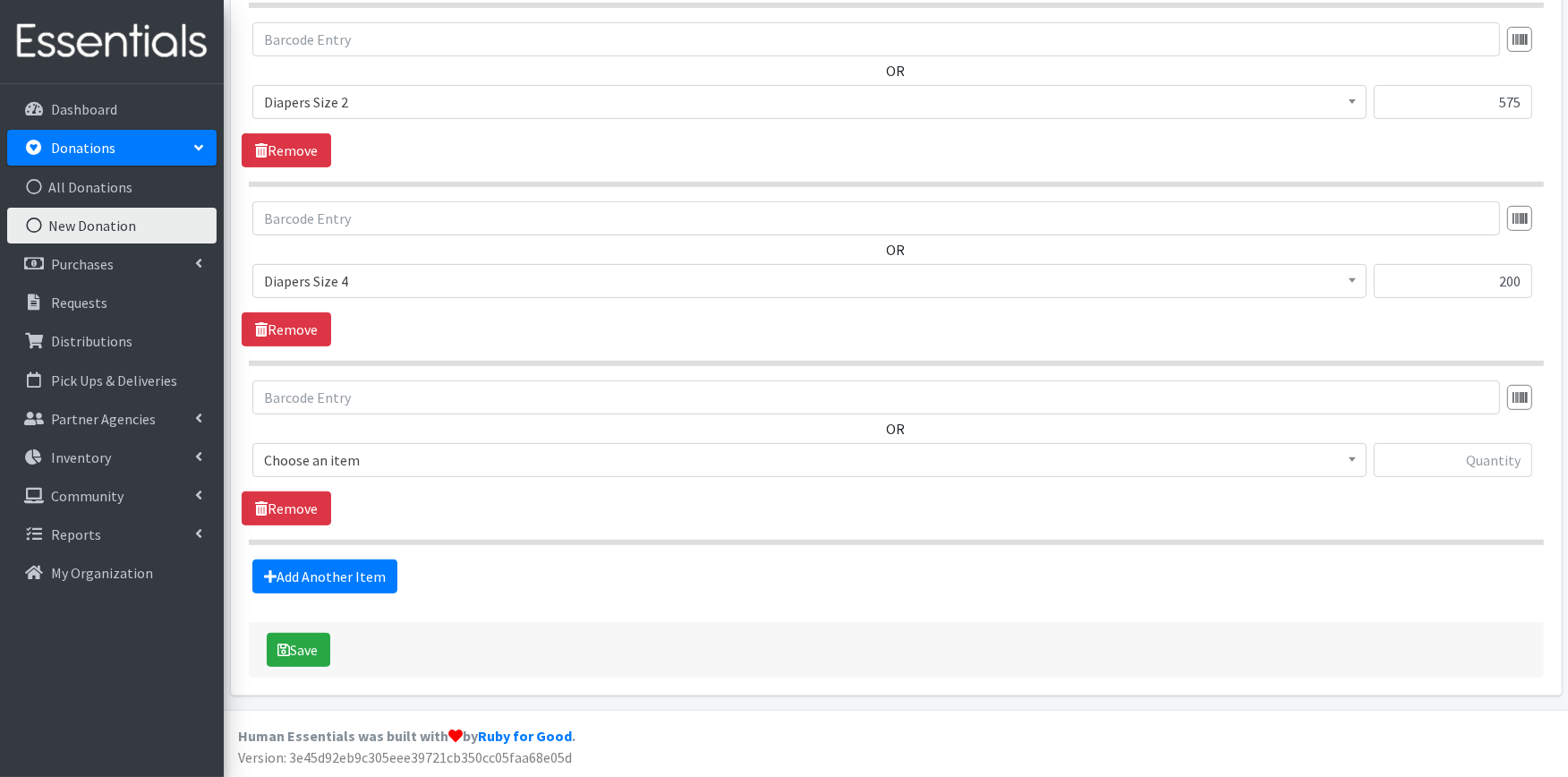
click at [405, 468] on span "Choose an item" at bounding box center [809, 460] width 1091 height 25
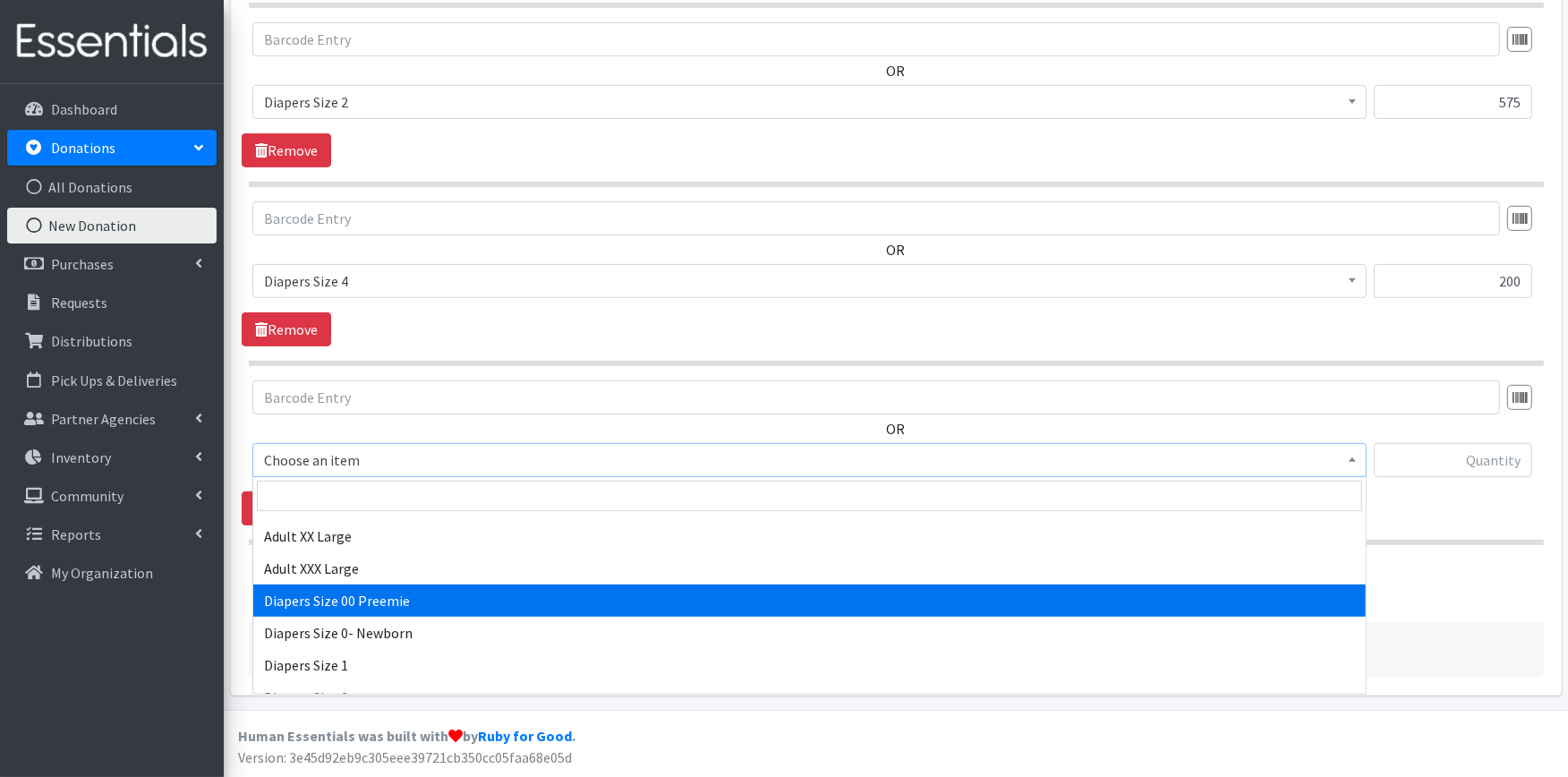
scroll to position [397, 0]
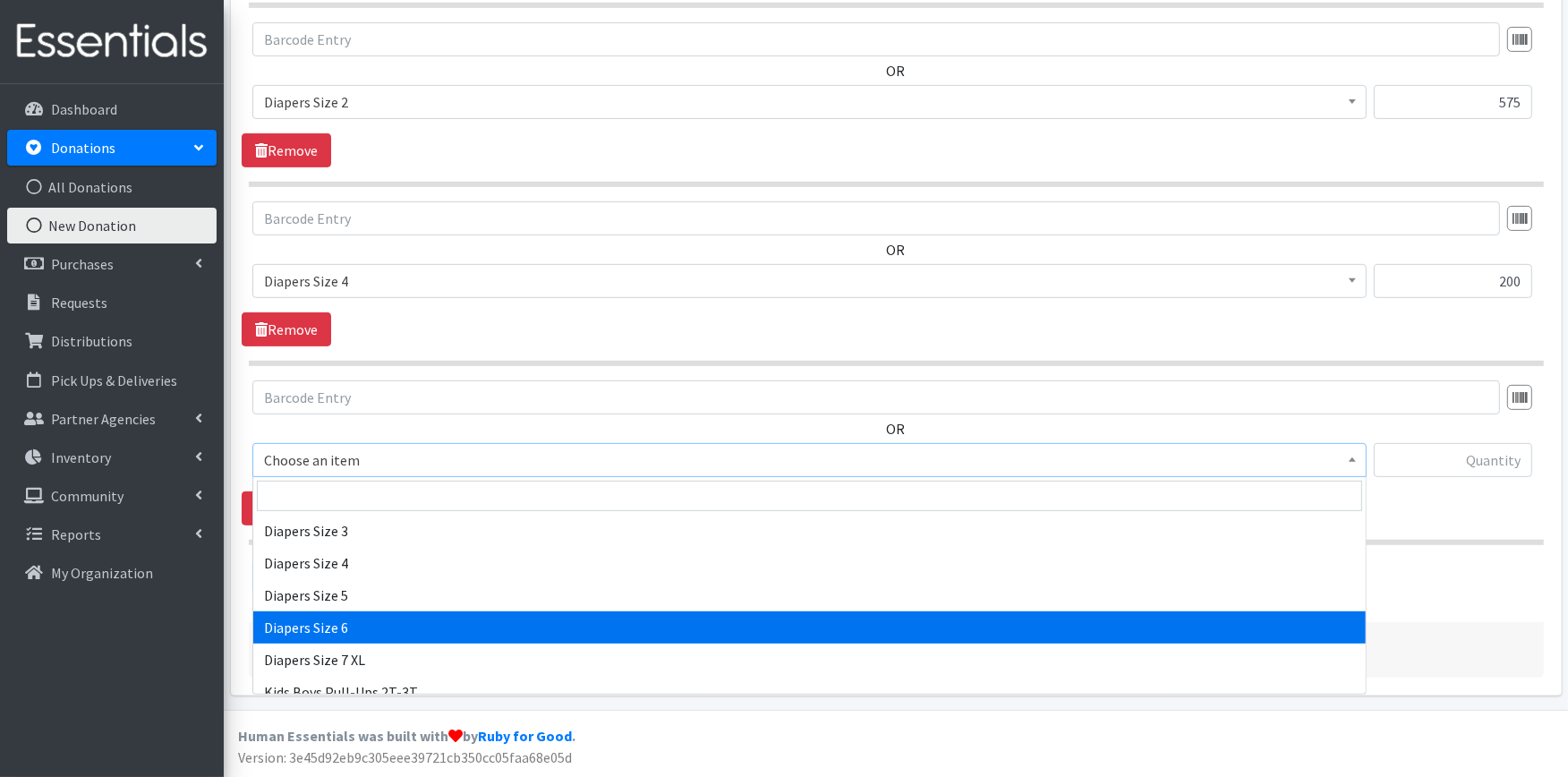
select select "417"
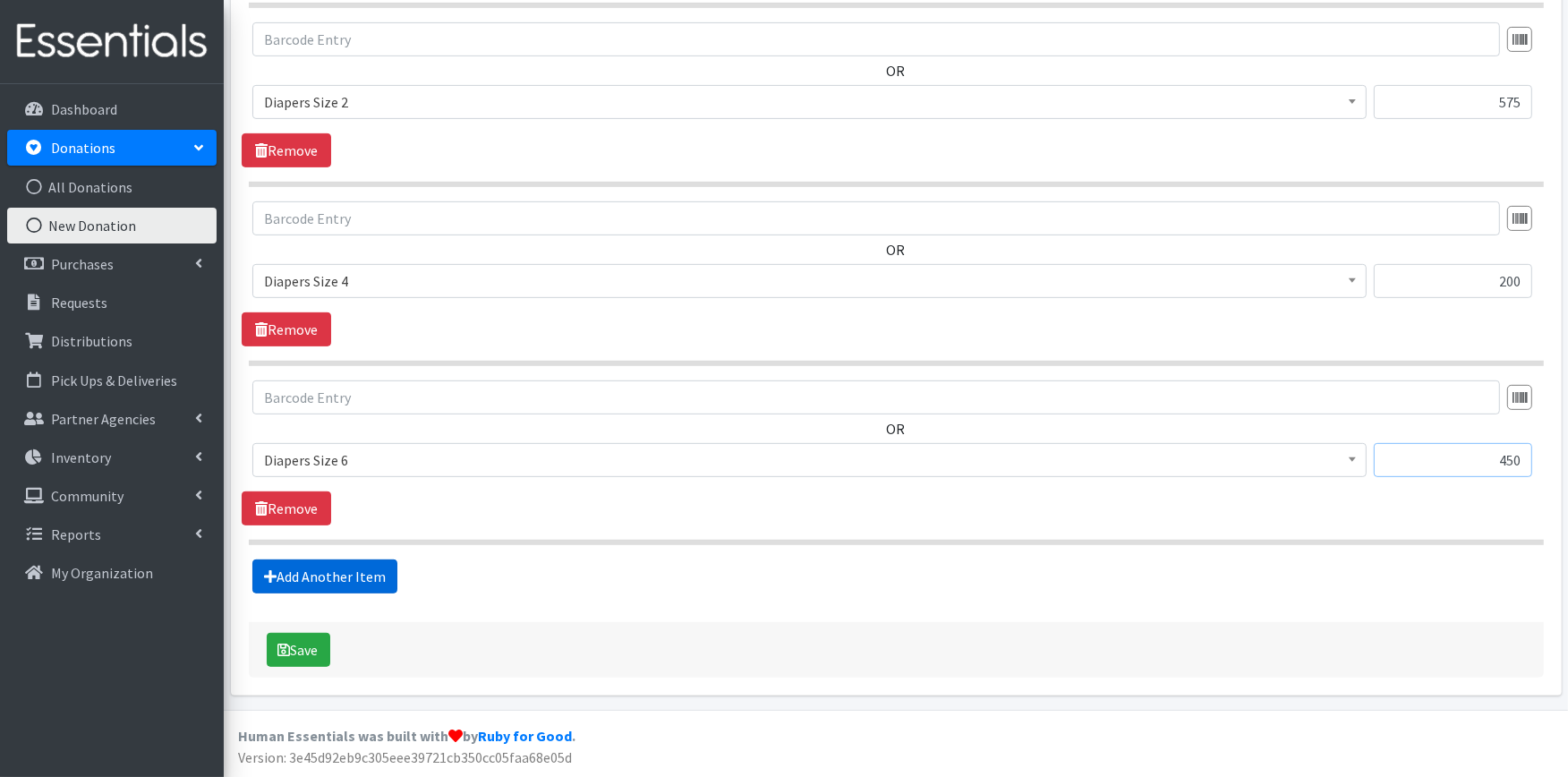
type input "450"
click at [337, 586] on link "Add Another Item" at bounding box center [325, 576] width 145 height 34
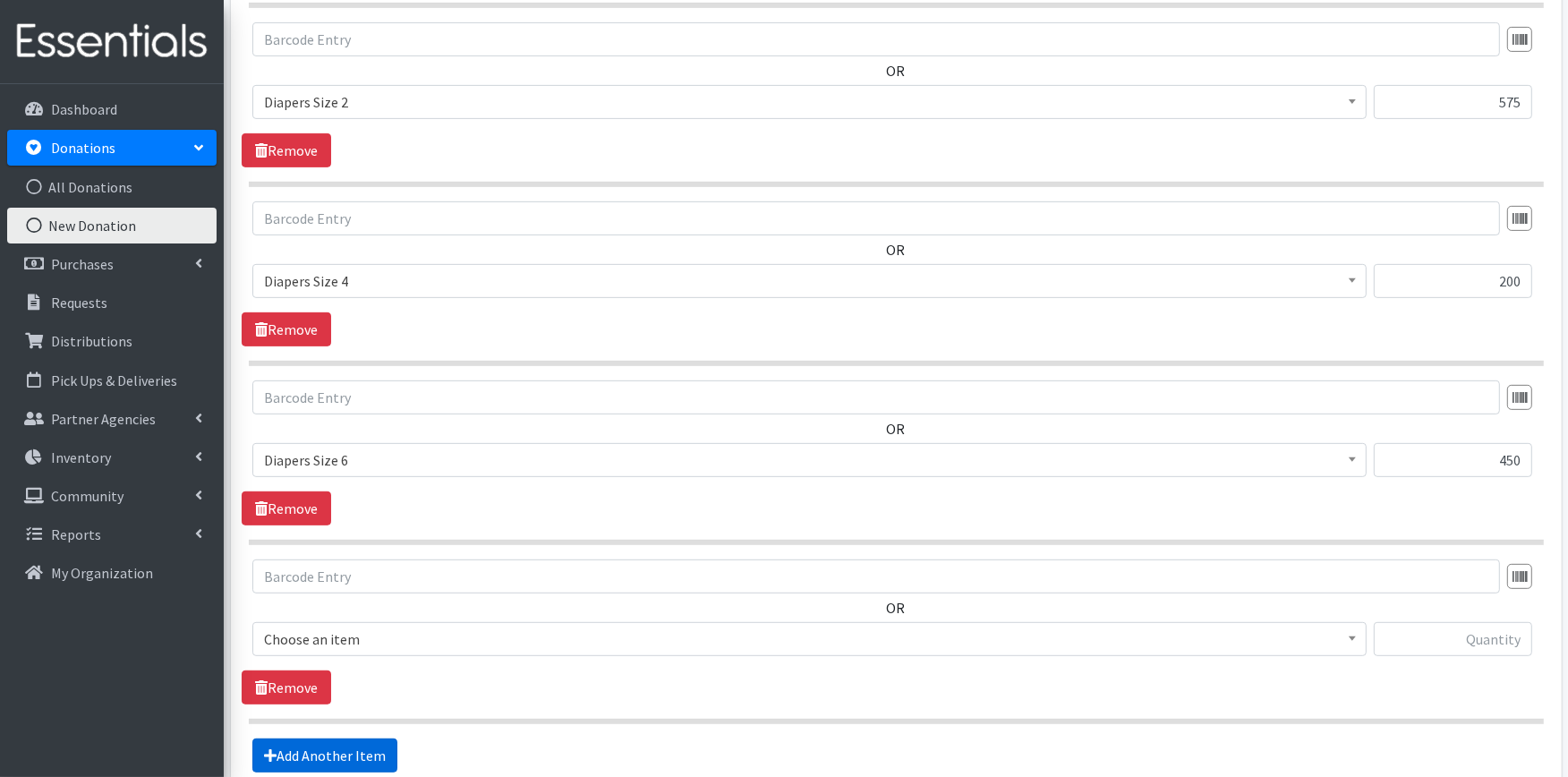
scroll to position [916, 0]
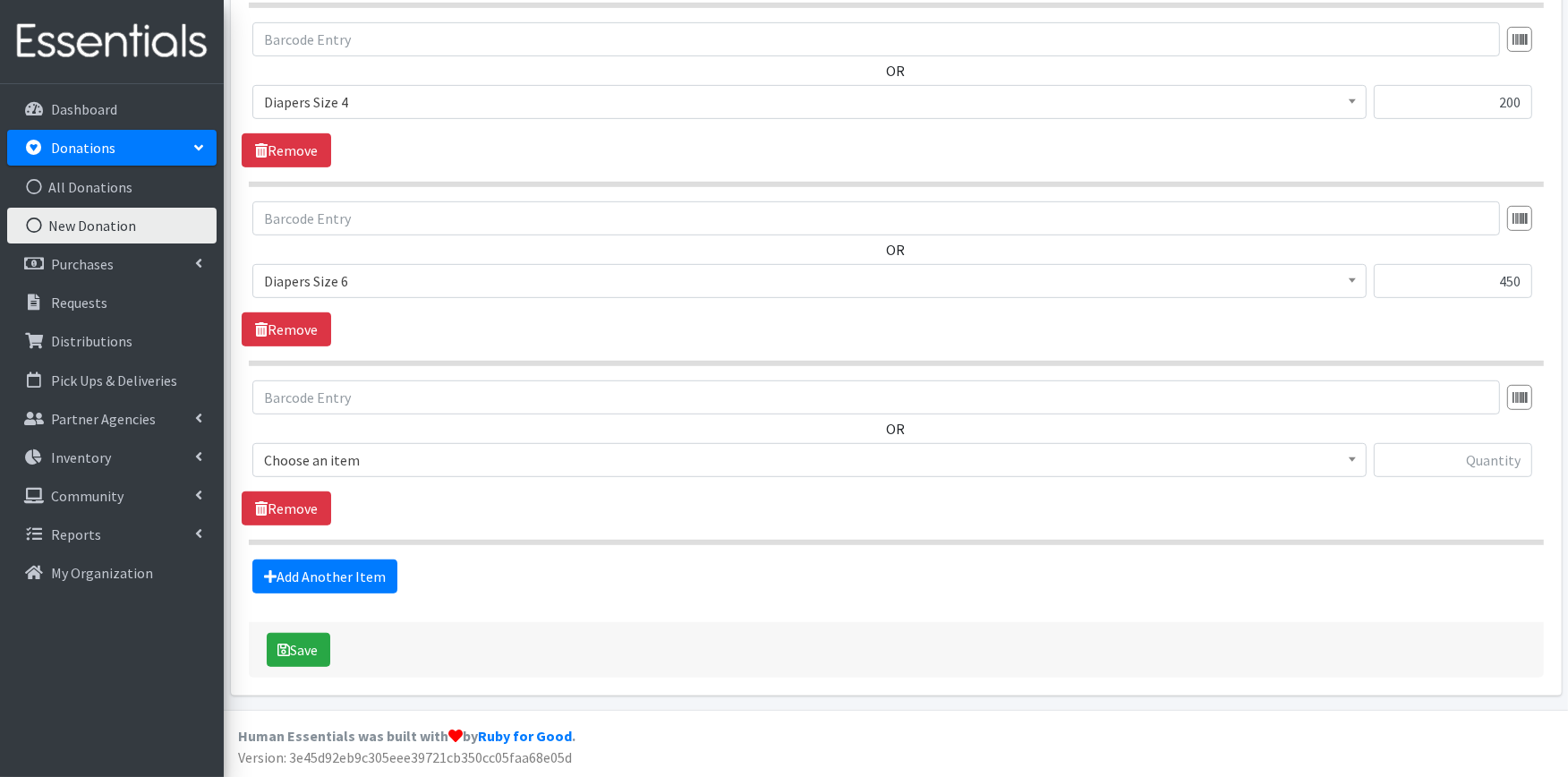
click at [413, 452] on span "Choose an item" at bounding box center [809, 460] width 1091 height 25
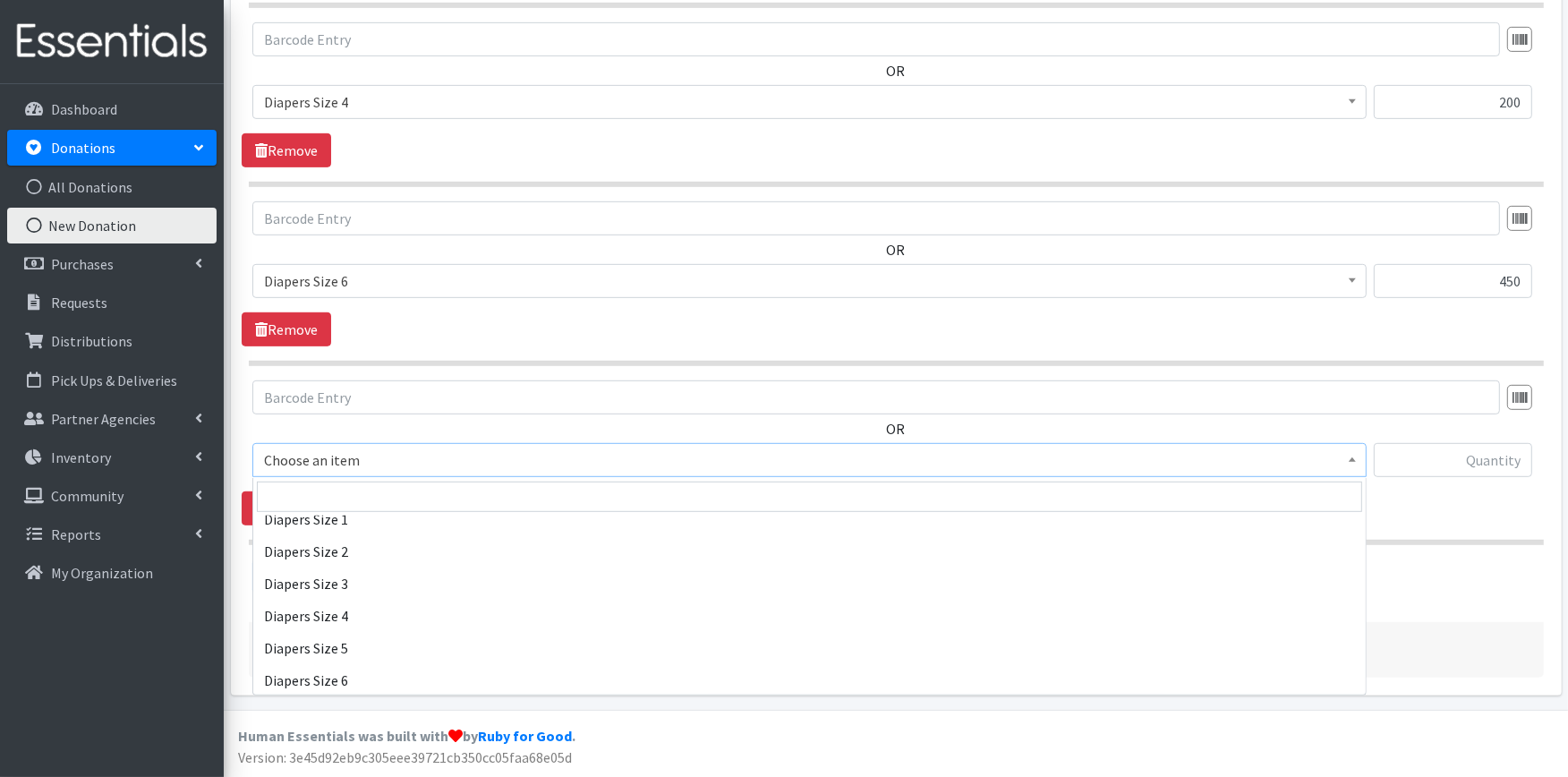
scroll to position [397, 0]
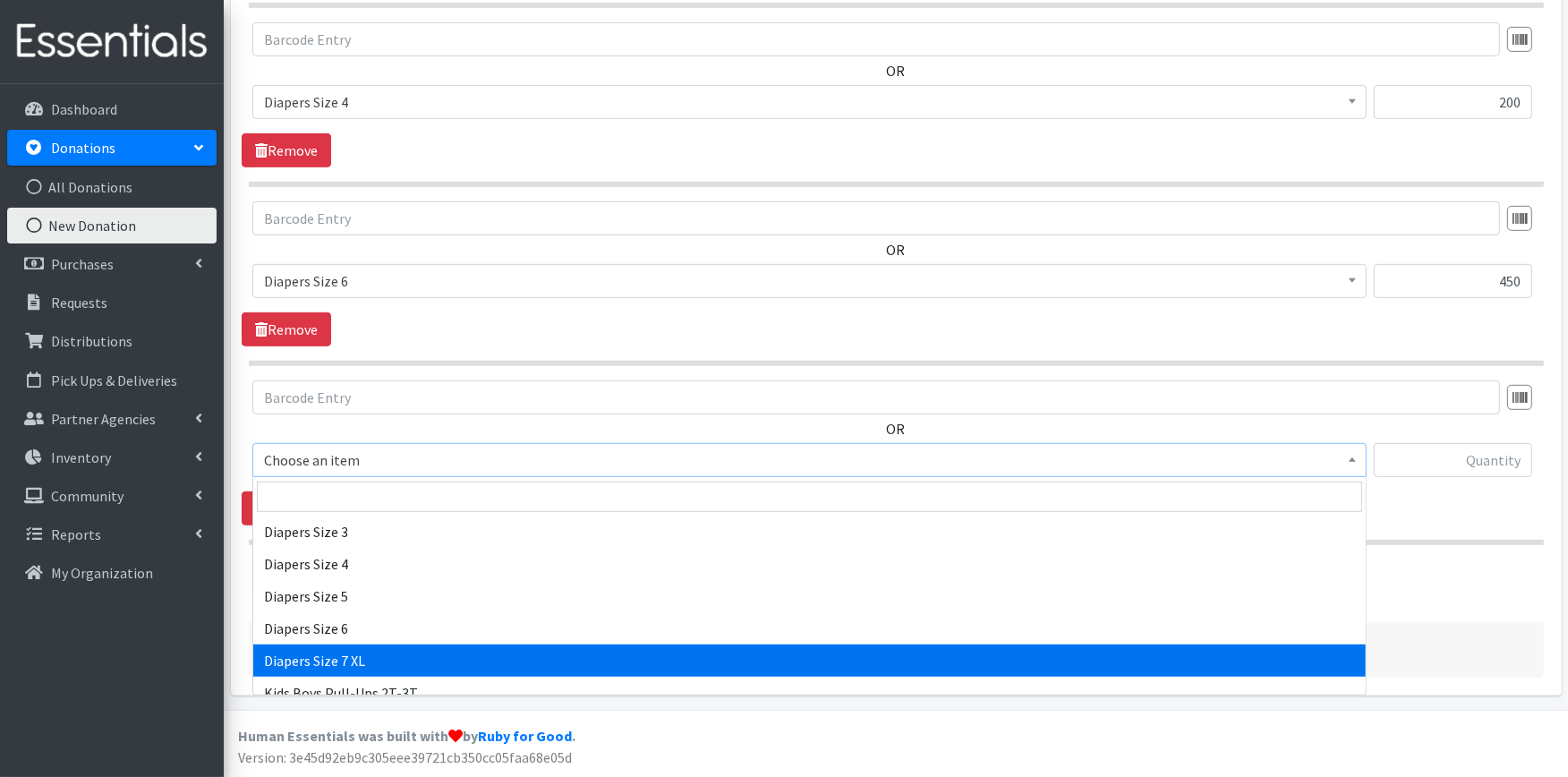
select select "4739"
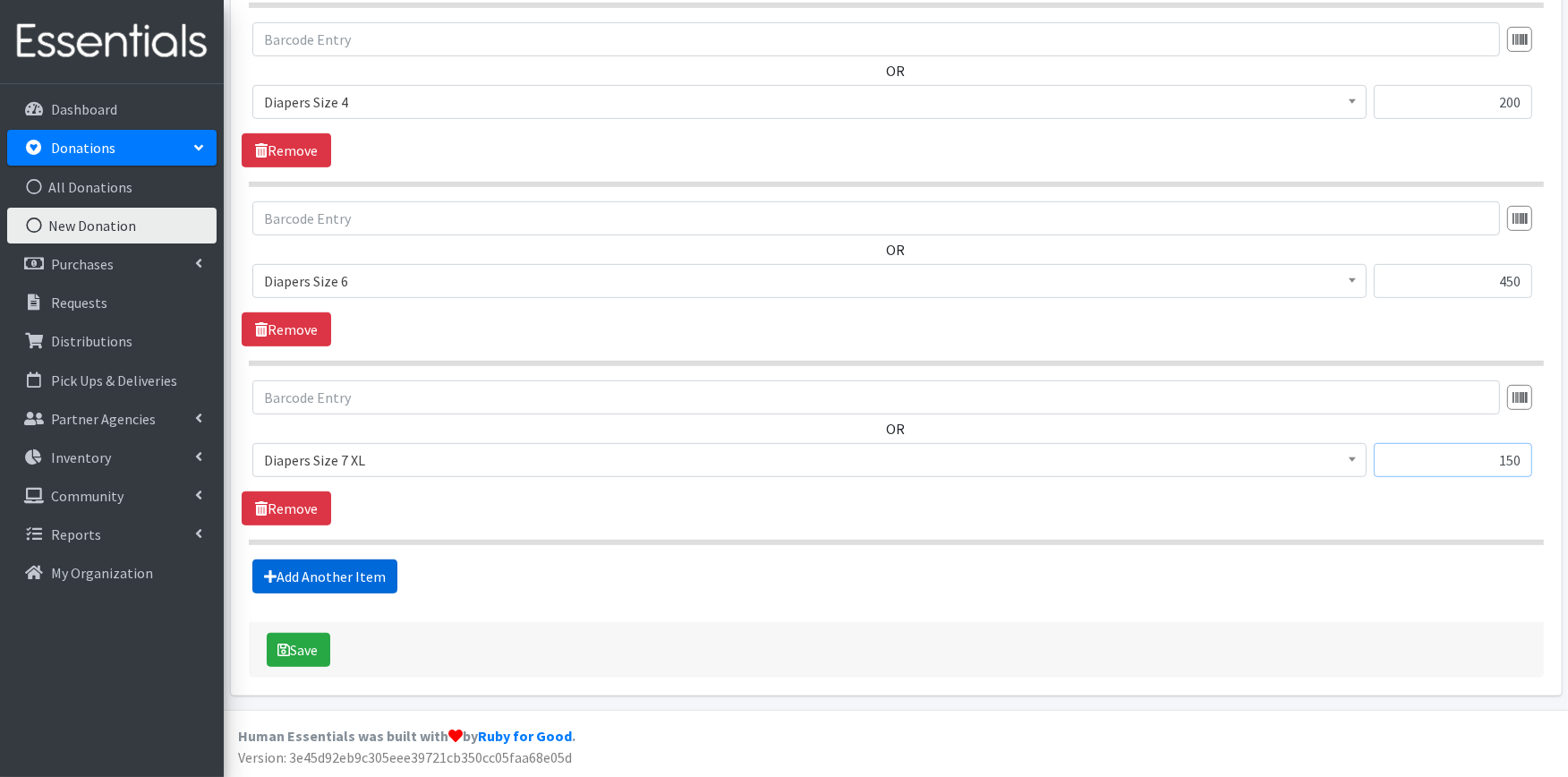
type input "150"
click at [353, 576] on link "Add Another Item" at bounding box center [325, 576] width 145 height 34
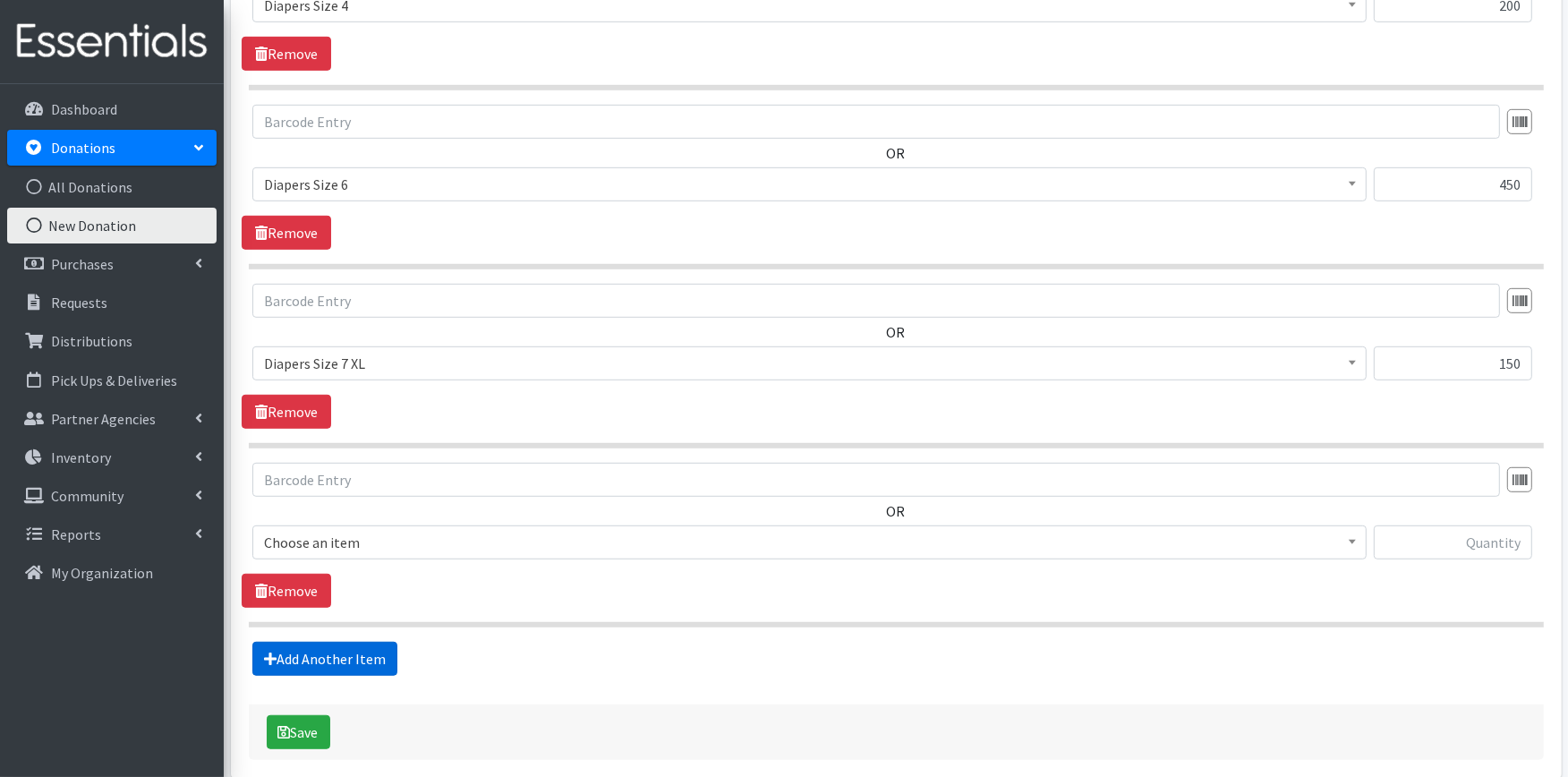
scroll to position [1095, 0]
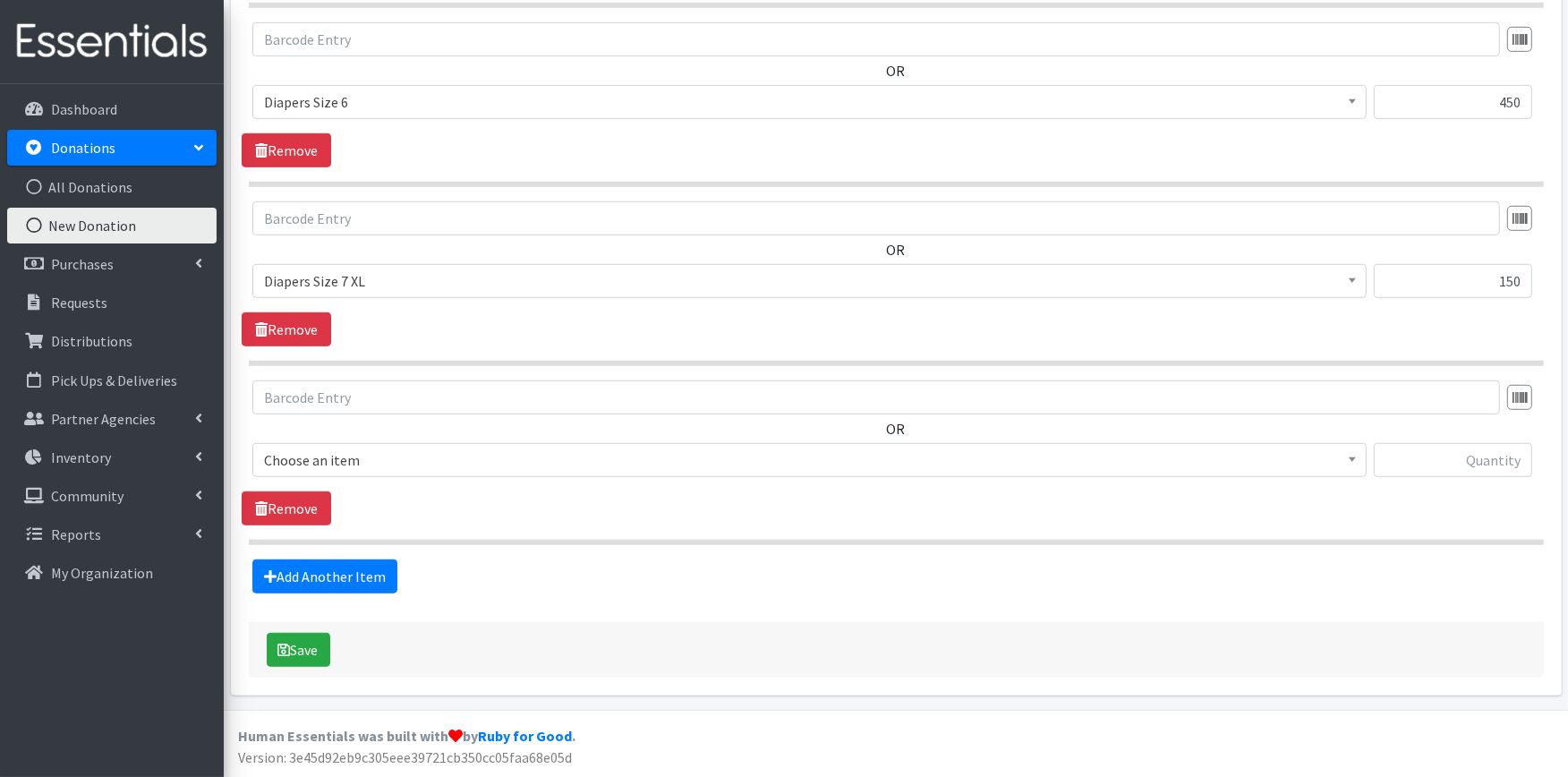
click at [412, 440] on div "OR Choose an item Adult Large Adult Medium Adult Small Adult X Large Adult X-Sm…" at bounding box center [896, 436] width 1309 height 111
click at [400, 463] on span "Choose an item" at bounding box center [809, 460] width 1091 height 25
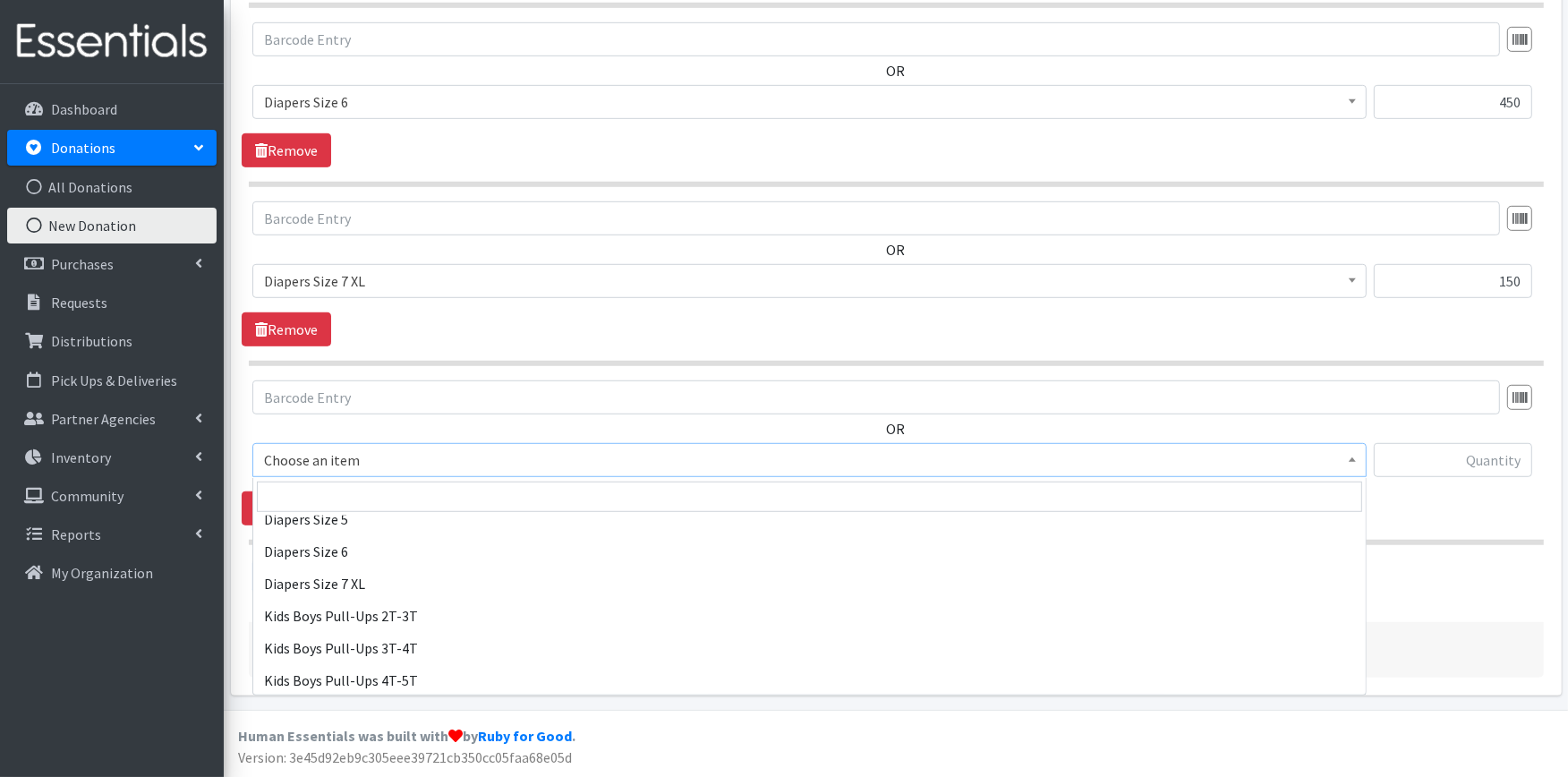
scroll to position [497, 0]
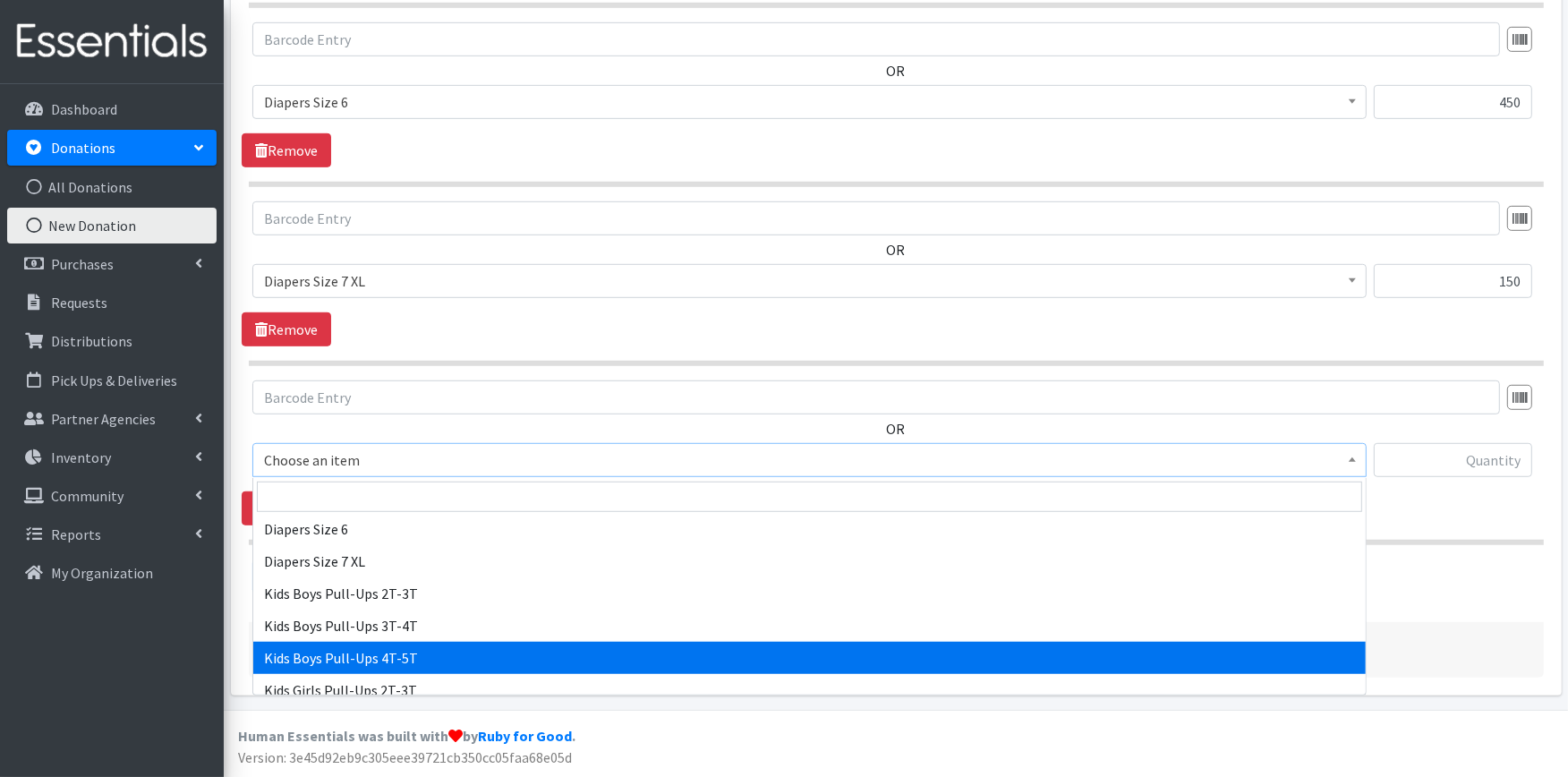
select select "2929"
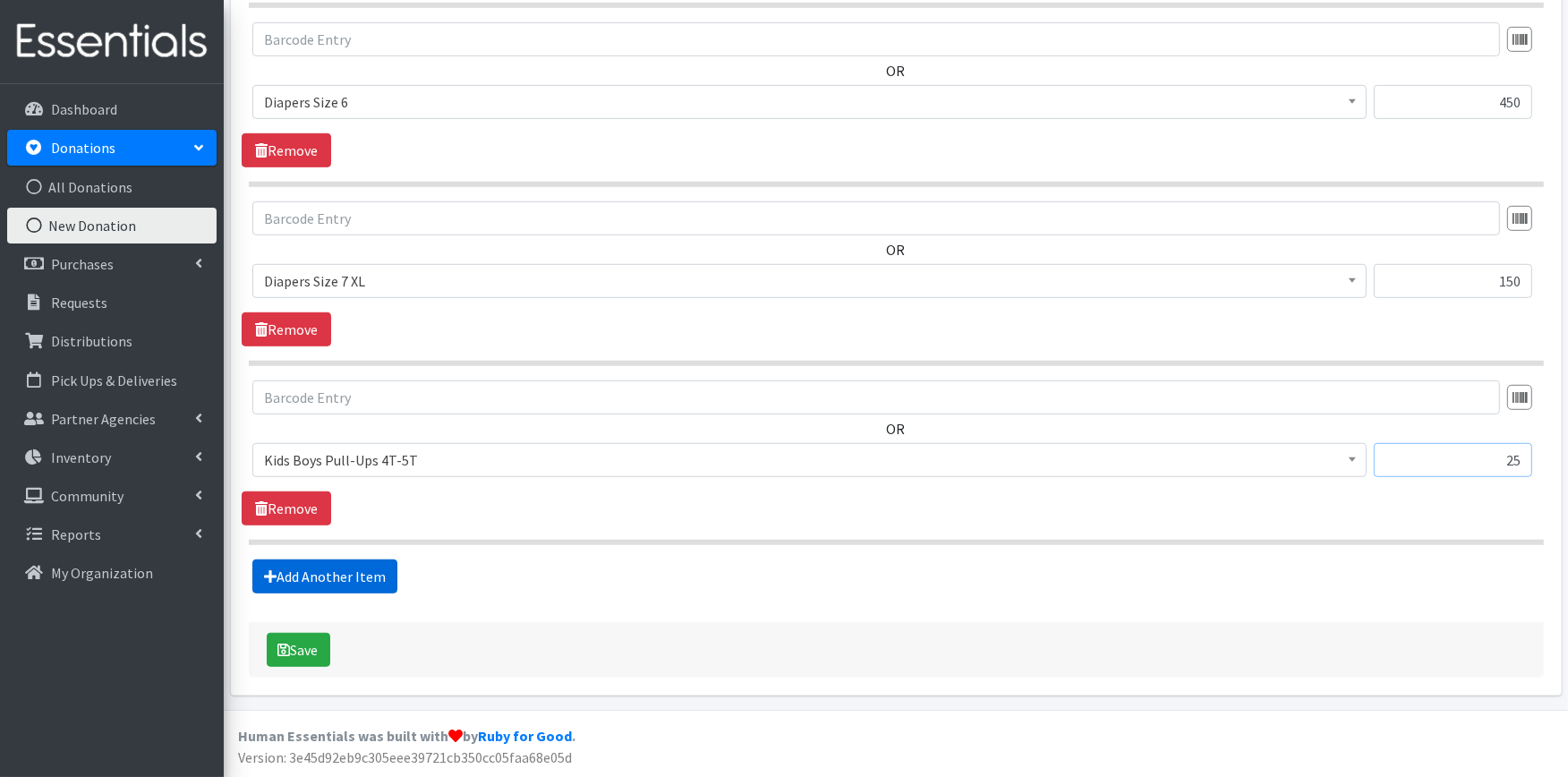
type input "25"
click at [319, 584] on link "Add Another Item" at bounding box center [325, 576] width 145 height 34
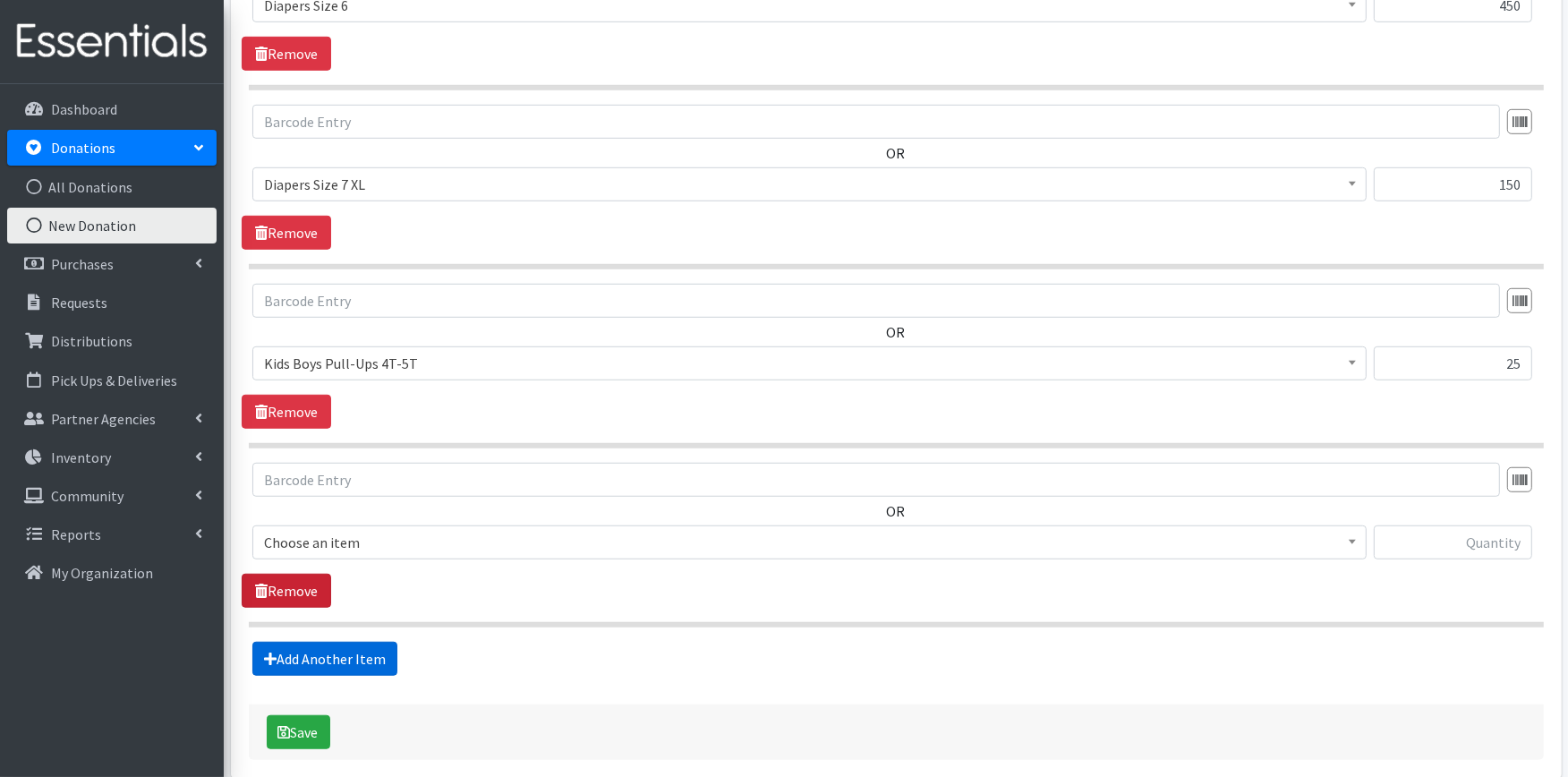
scroll to position [1275, 0]
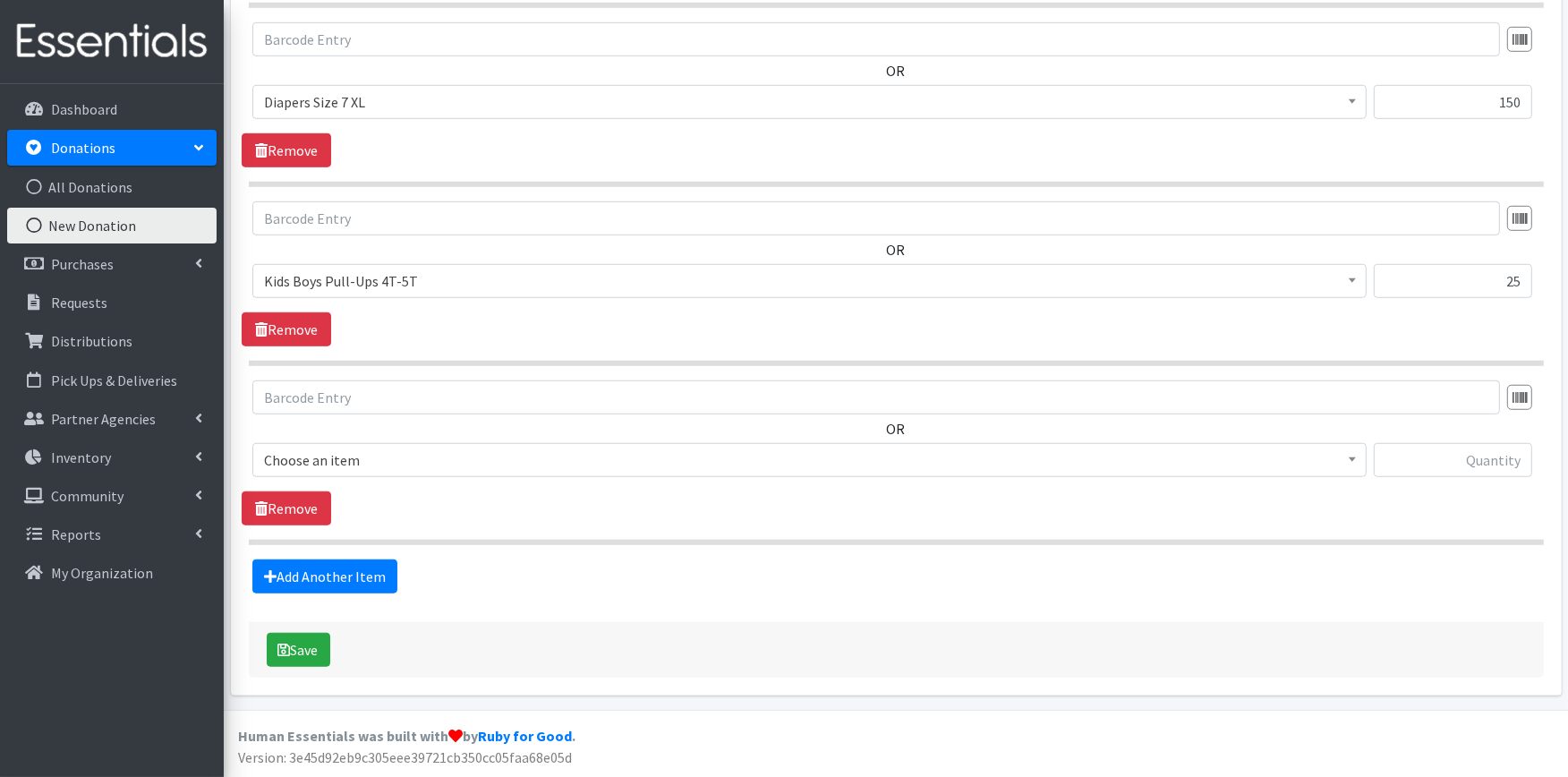
click at [424, 452] on span "Choose an item" at bounding box center [809, 460] width 1091 height 25
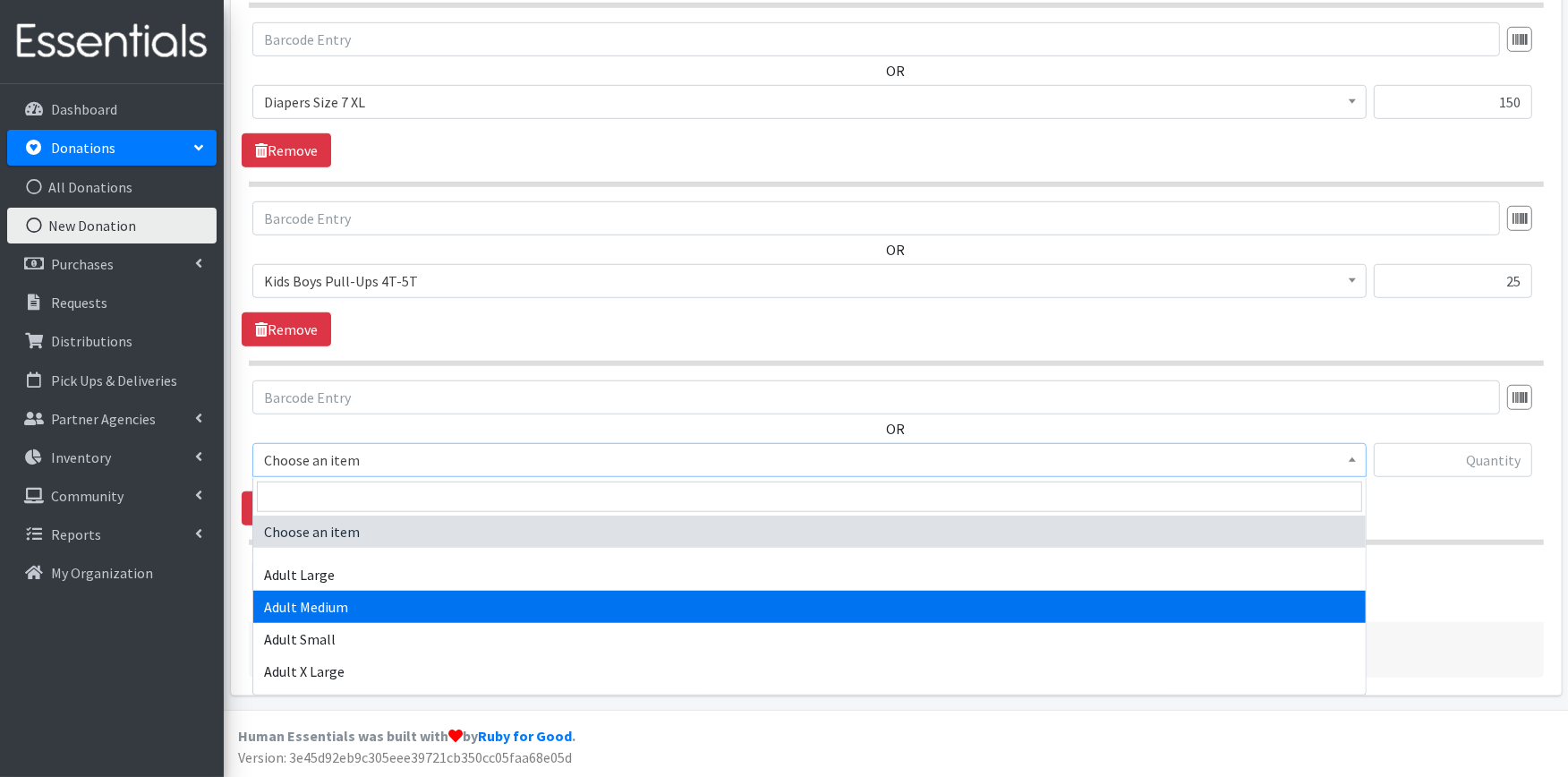
scroll to position [831, 0]
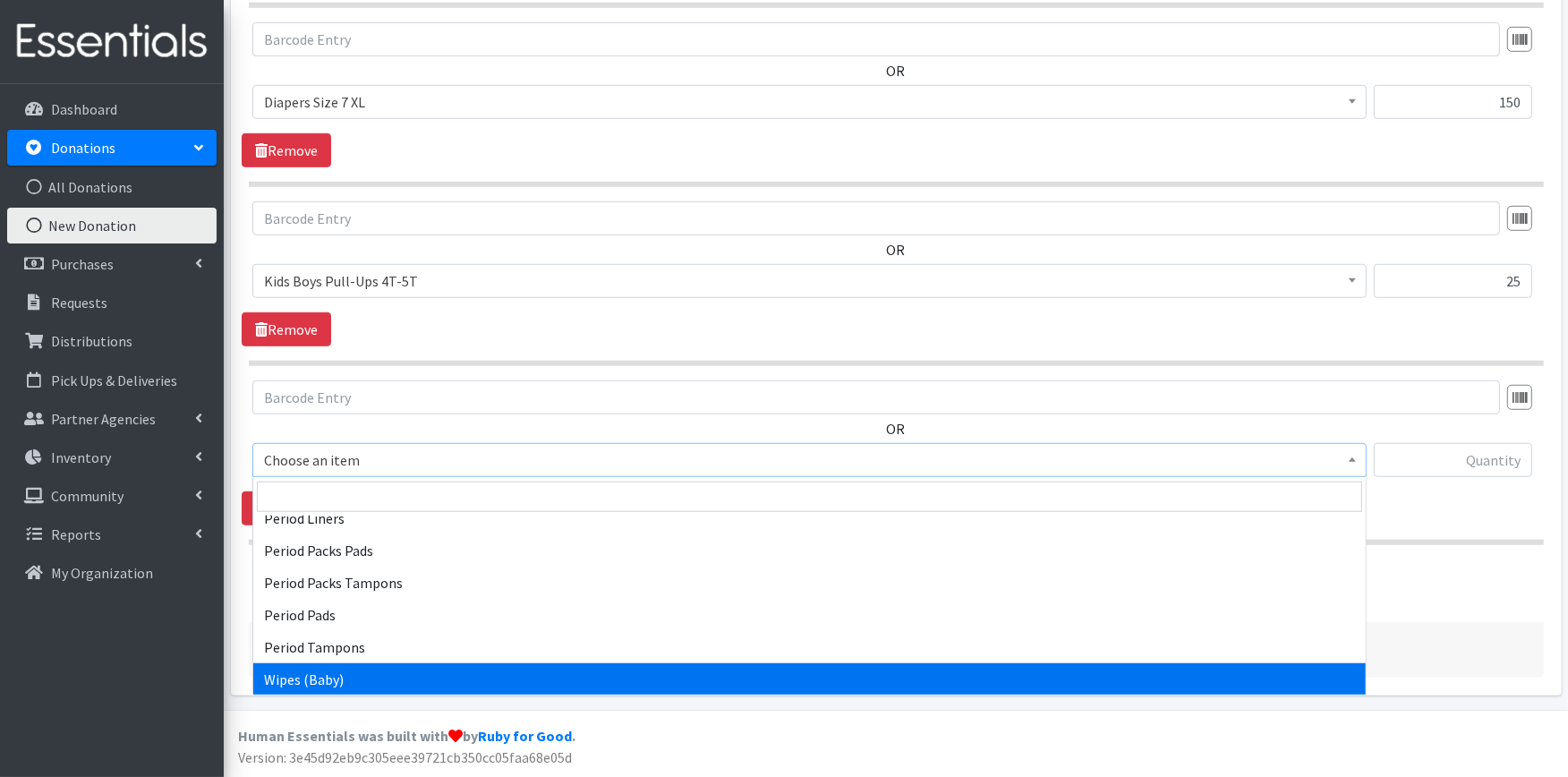
select select "4828"
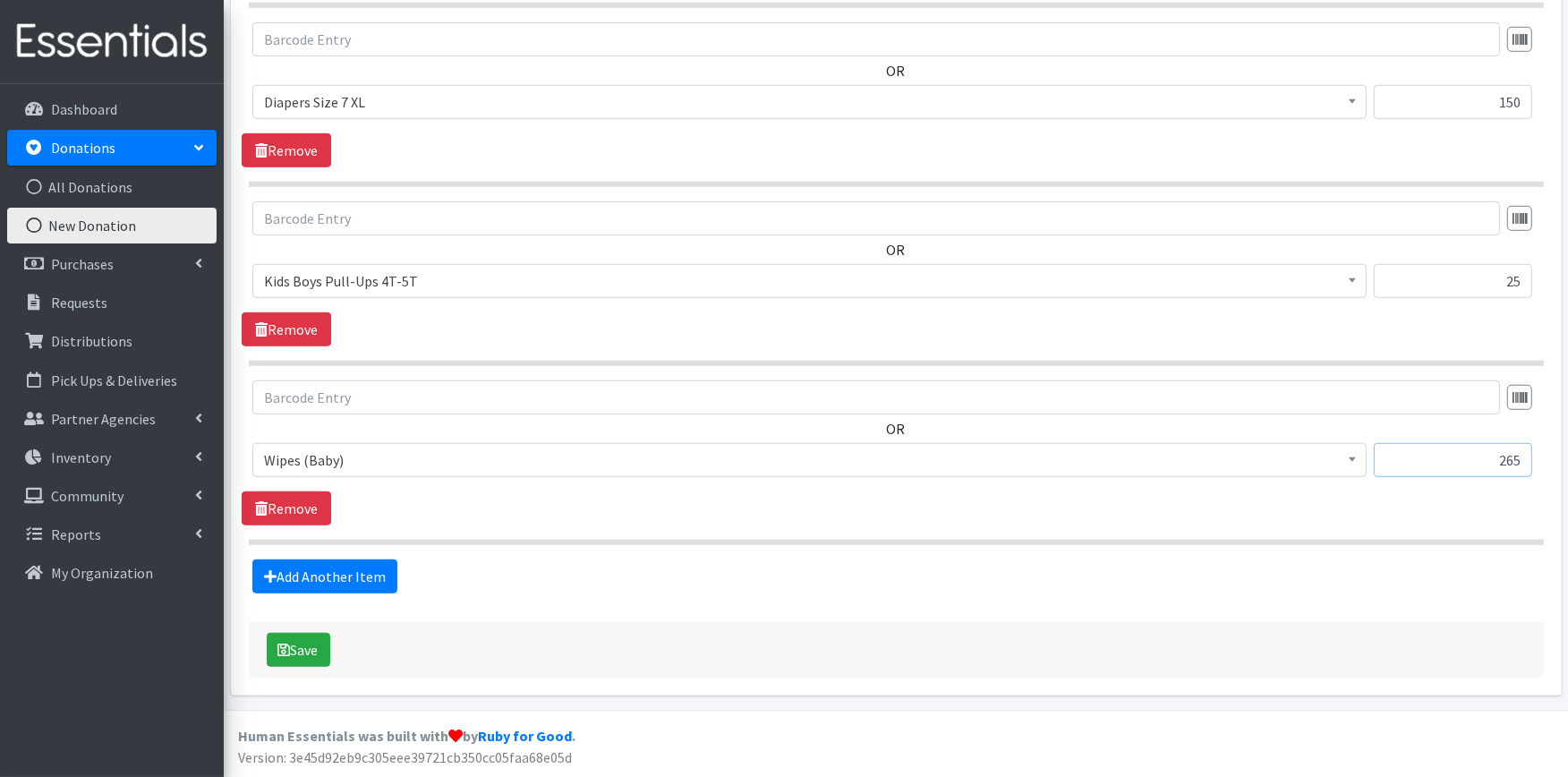
type input "265"
click at [299, 631] on div "Save" at bounding box center [897, 650] width 1295 height 56
click at [287, 648] on icon "submit" at bounding box center [284, 650] width 13 height 14
